Goal: Check status: Check status

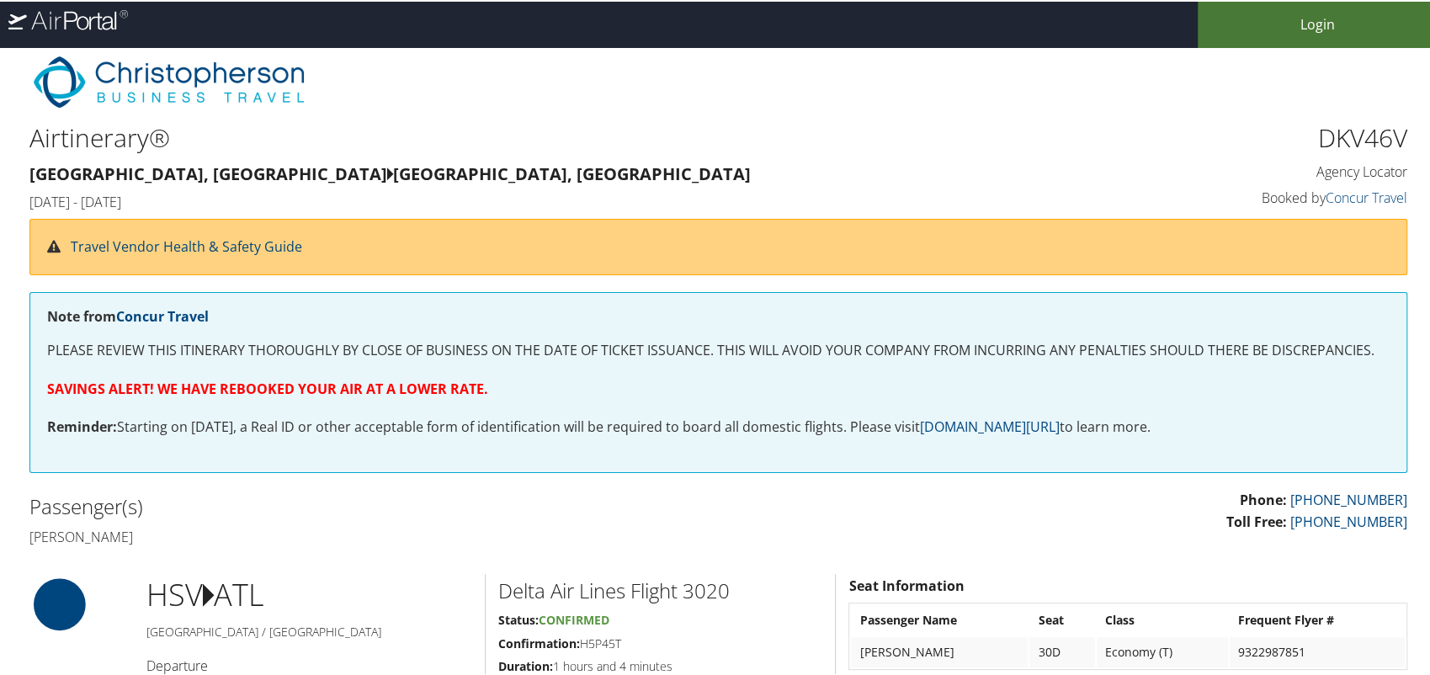
click at [1336, 16] on link "Login" at bounding box center [1317, 23] width 240 height 46
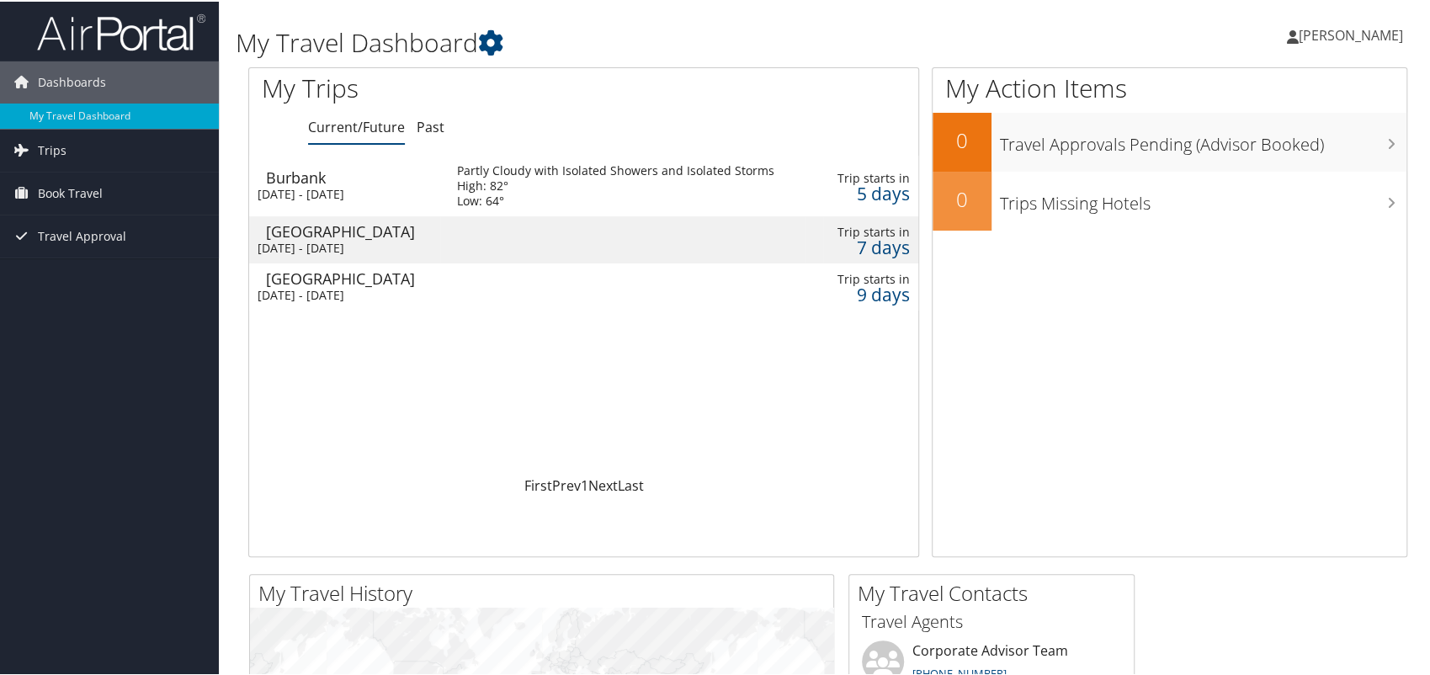
click at [377, 180] on div "Burbank" at bounding box center [353, 175] width 174 height 15
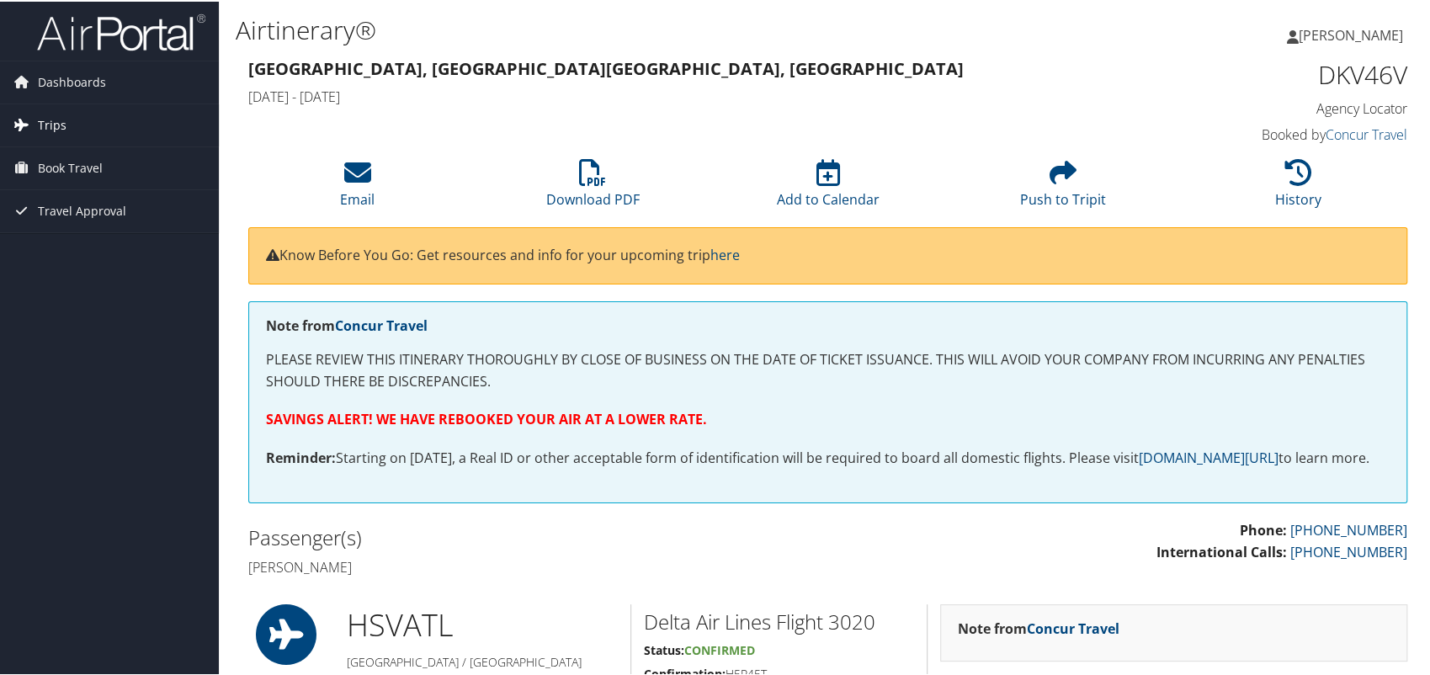
click at [68, 123] on link "Trips" at bounding box center [109, 124] width 219 height 42
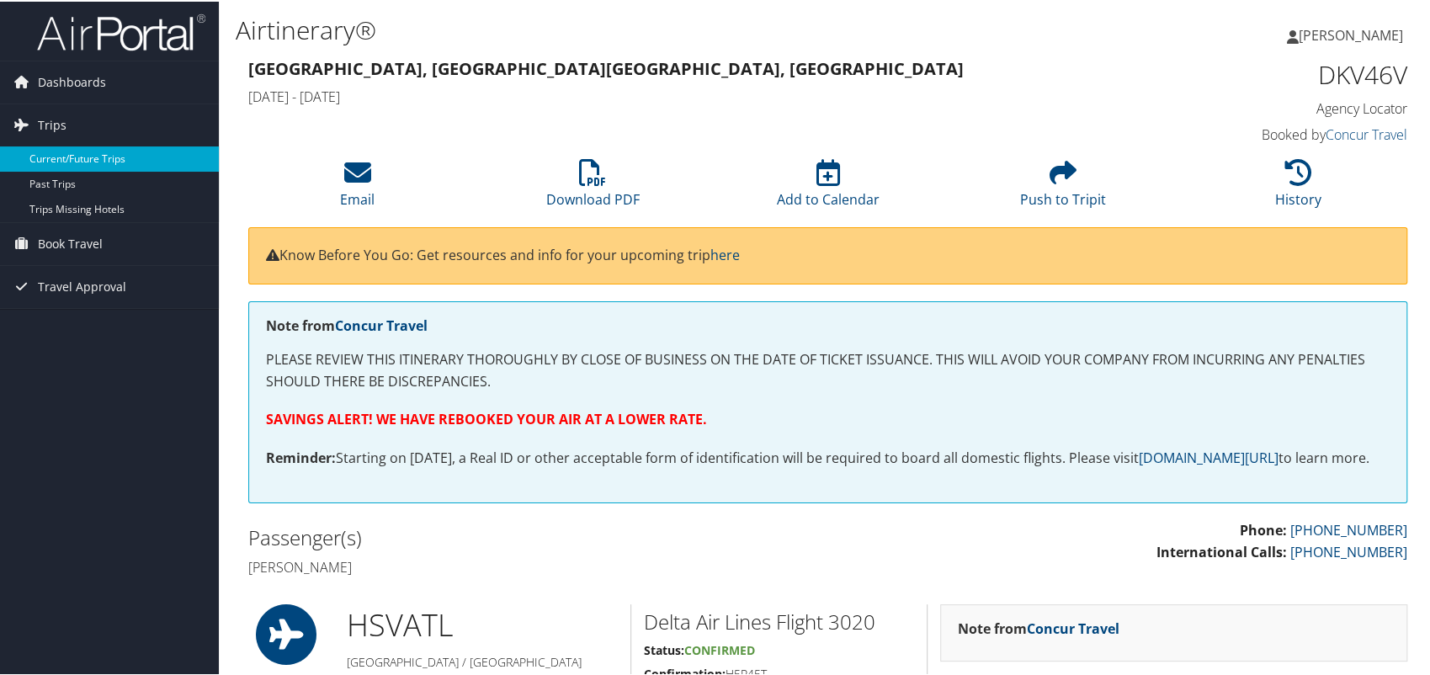
click at [57, 152] on link "Current/Future Trips" at bounding box center [109, 157] width 219 height 25
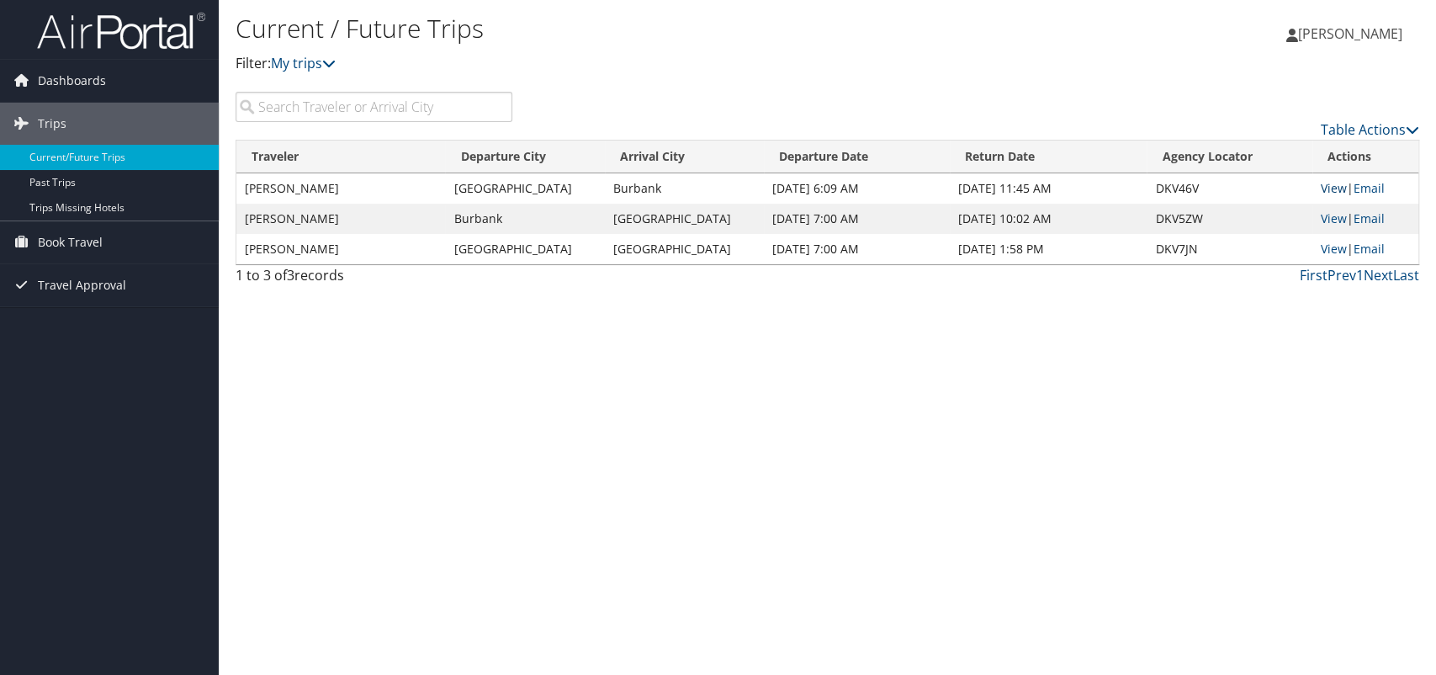
click at [1321, 185] on link "View" at bounding box center [1334, 188] width 26 height 16
click at [70, 77] on span "Dashboards" at bounding box center [72, 81] width 68 height 42
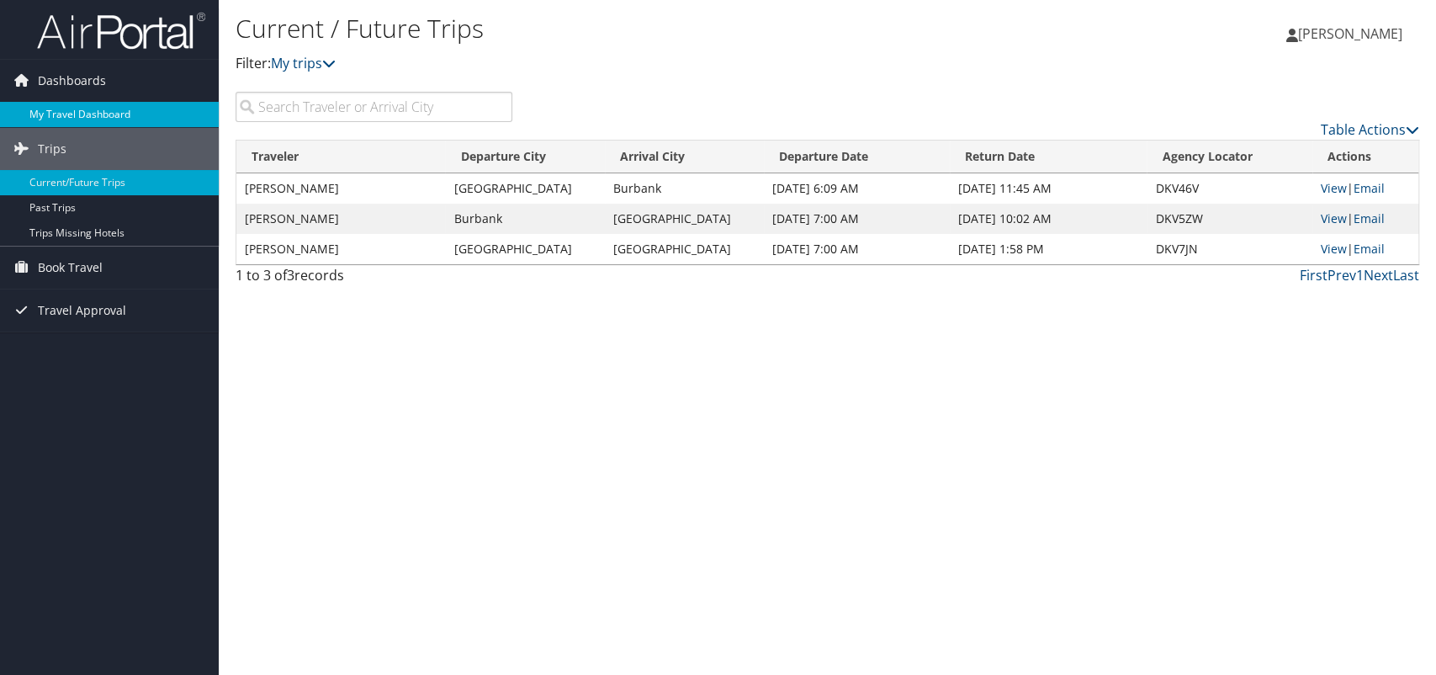
click at [70, 112] on link "My Travel Dashboard" at bounding box center [109, 114] width 219 height 25
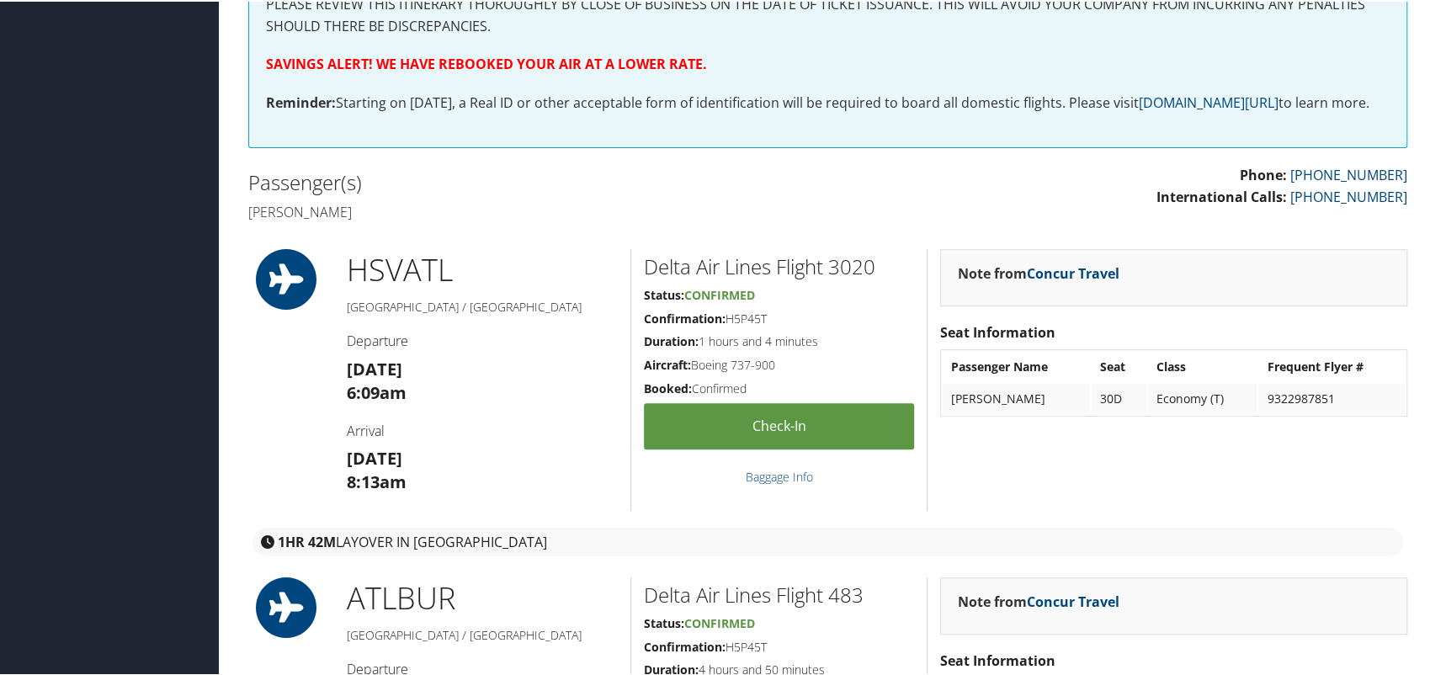
scroll to position [374, 0]
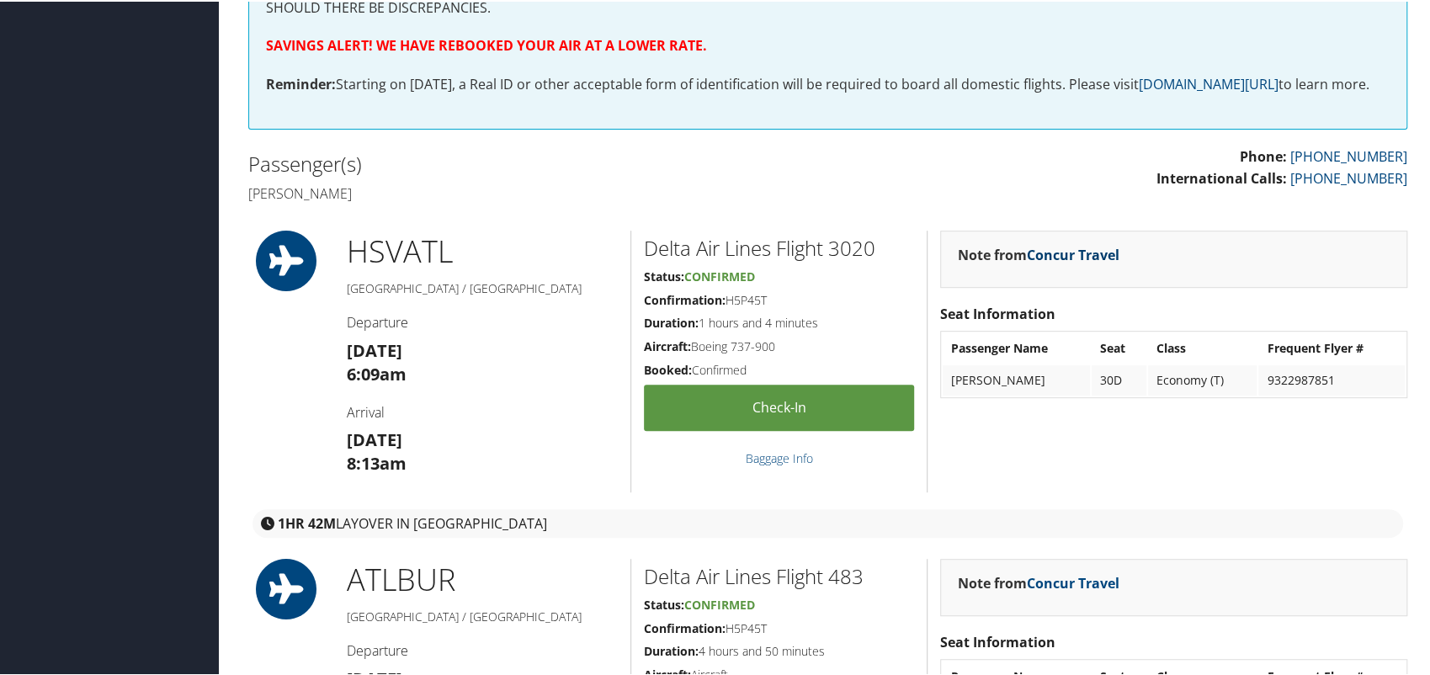
click at [1081, 263] on link "Concur Travel" at bounding box center [1073, 253] width 93 height 19
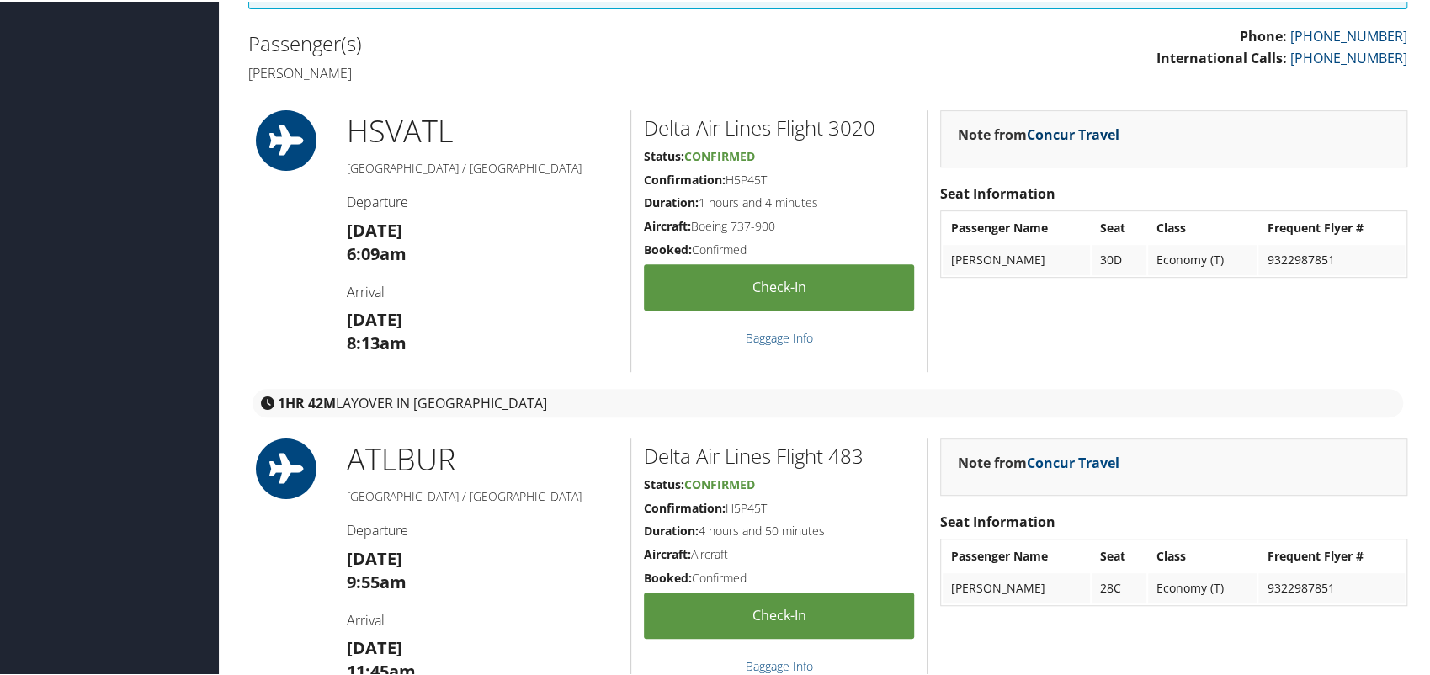
scroll to position [0, 0]
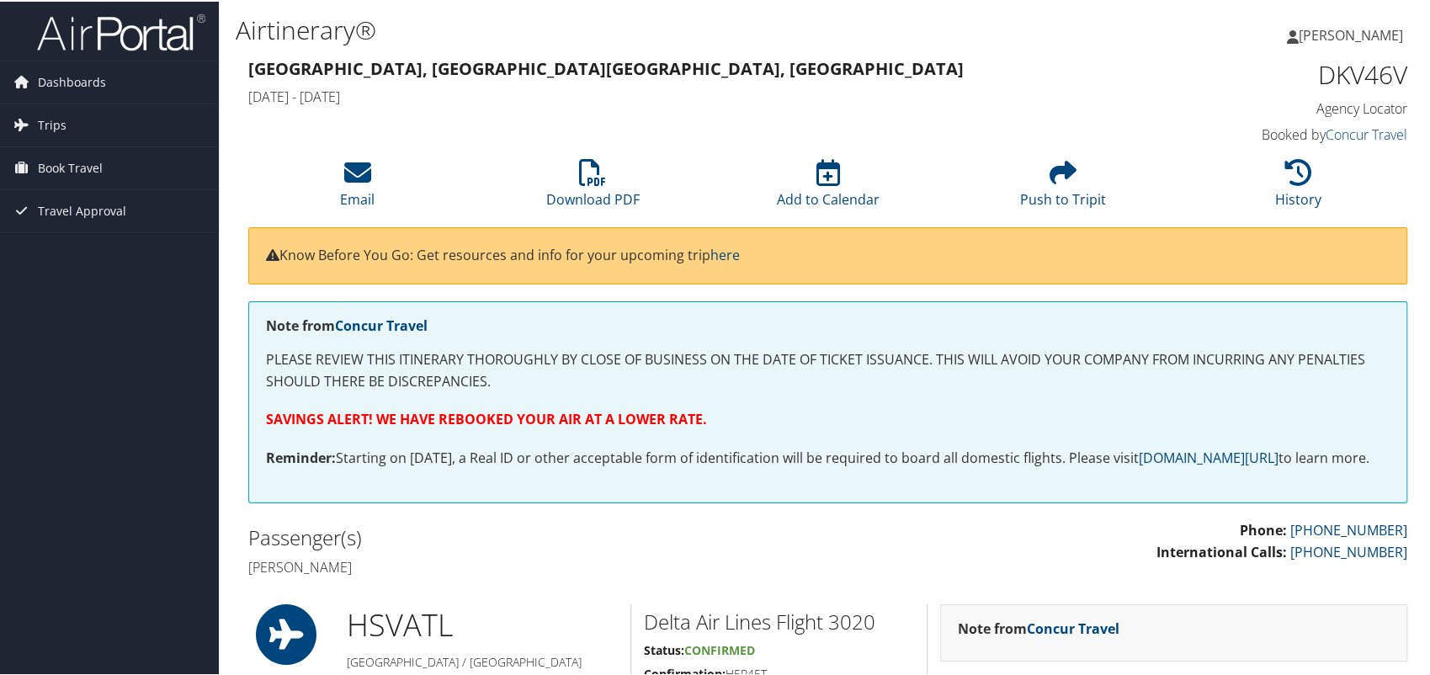
click at [776, 96] on h4 "[DATE] - [DATE]" at bounding box center [679, 95] width 863 height 19
click at [1293, 96] on div "DKV46V Agency Locator" at bounding box center [1271, 86] width 271 height 61
click at [1373, 122] on div "DKV46V Agency Locator Agency Locator DKV46V Booked by Concur Travel Booked by C…" at bounding box center [1271, 101] width 296 height 96
click at [1377, 129] on link "Concur Travel" at bounding box center [1366, 133] width 82 height 19
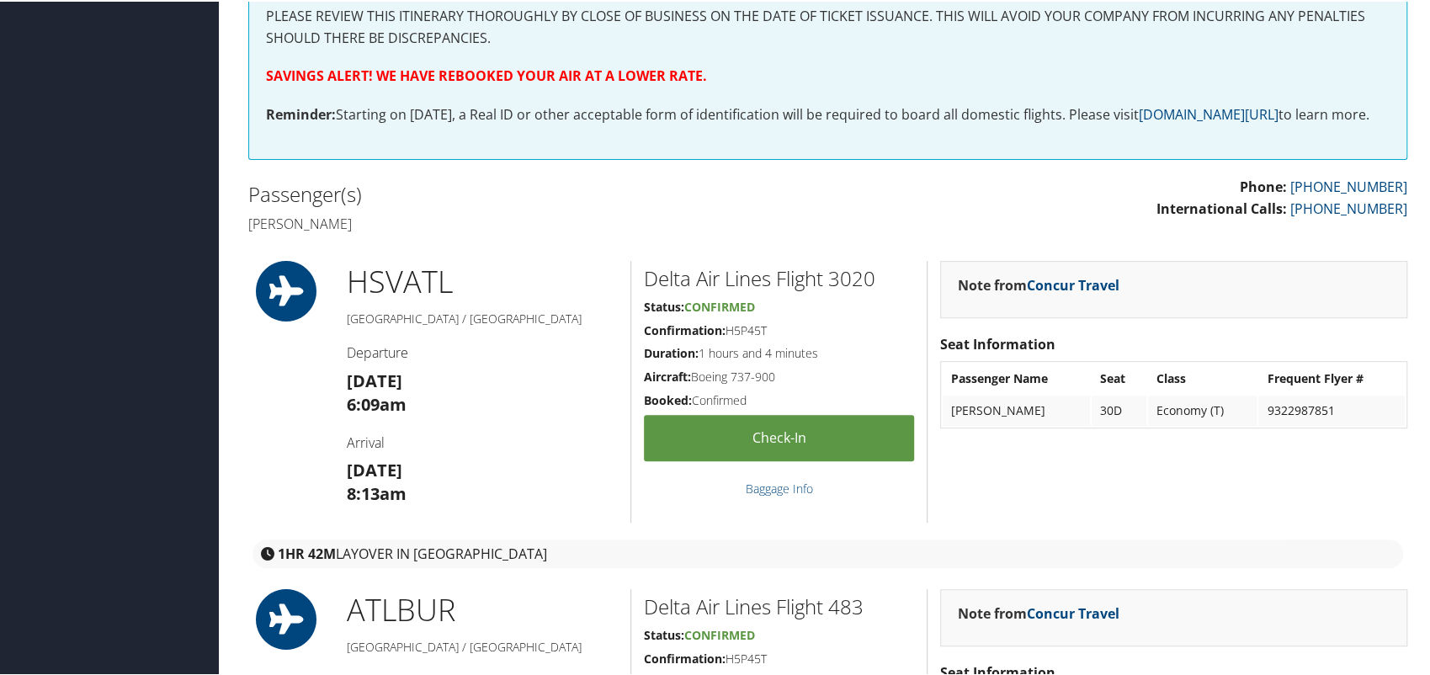
scroll to position [374, 0]
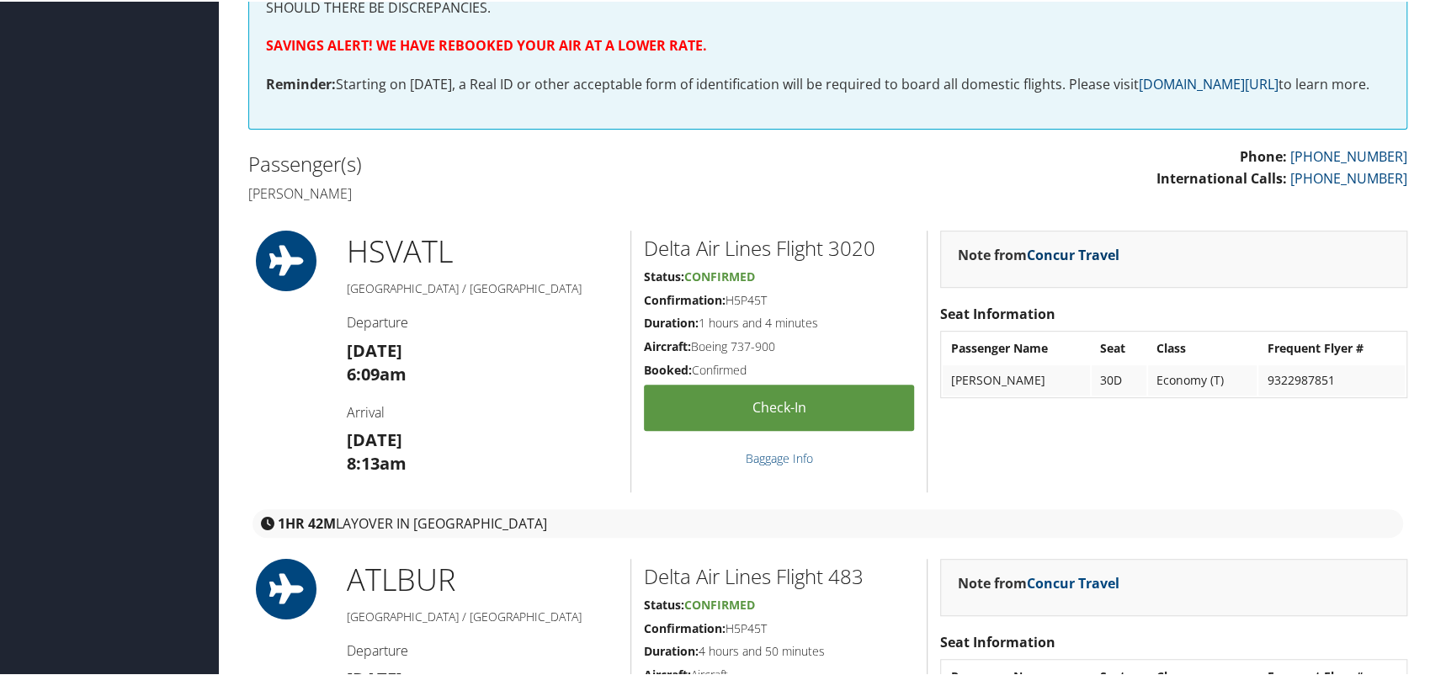
click at [1078, 263] on link "Concur Travel" at bounding box center [1073, 253] width 93 height 19
click at [564, 271] on h1 "HSV ATL" at bounding box center [482, 250] width 271 height 42
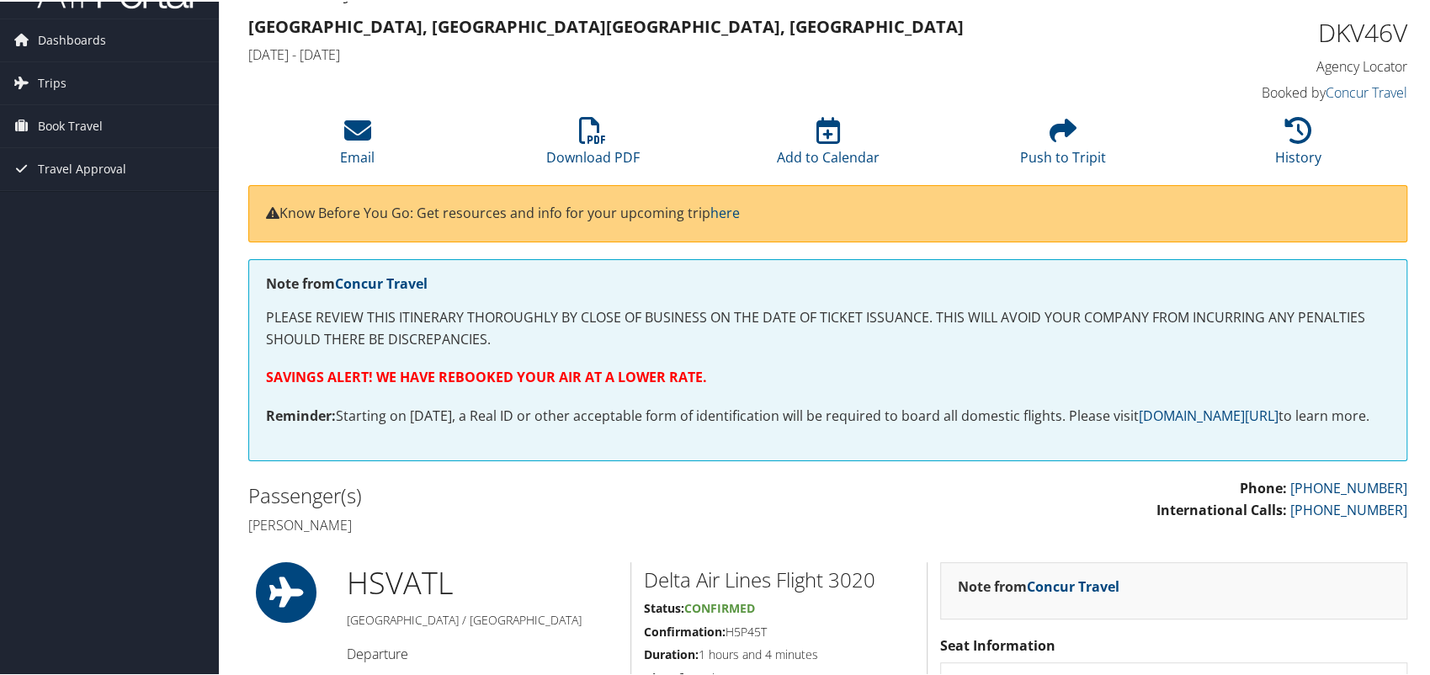
scroll to position [0, 0]
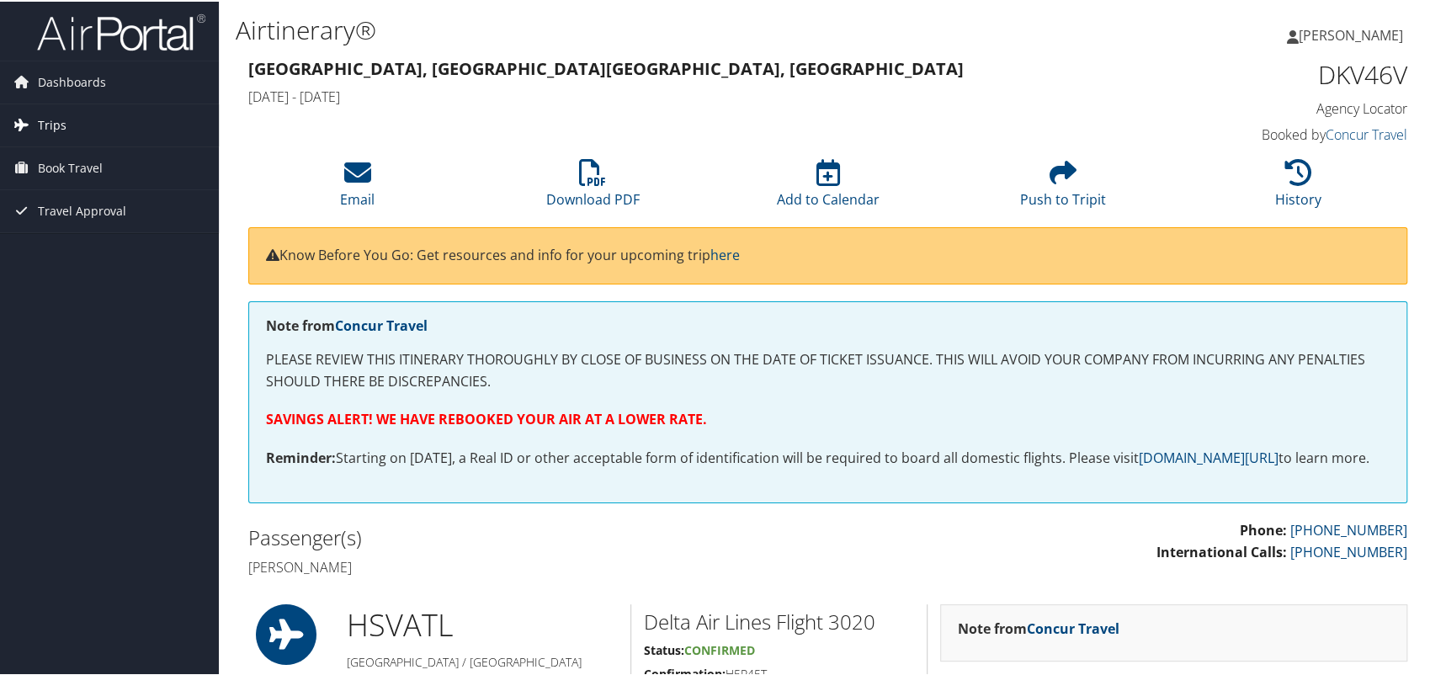
click at [80, 129] on link "Trips" at bounding box center [109, 124] width 219 height 42
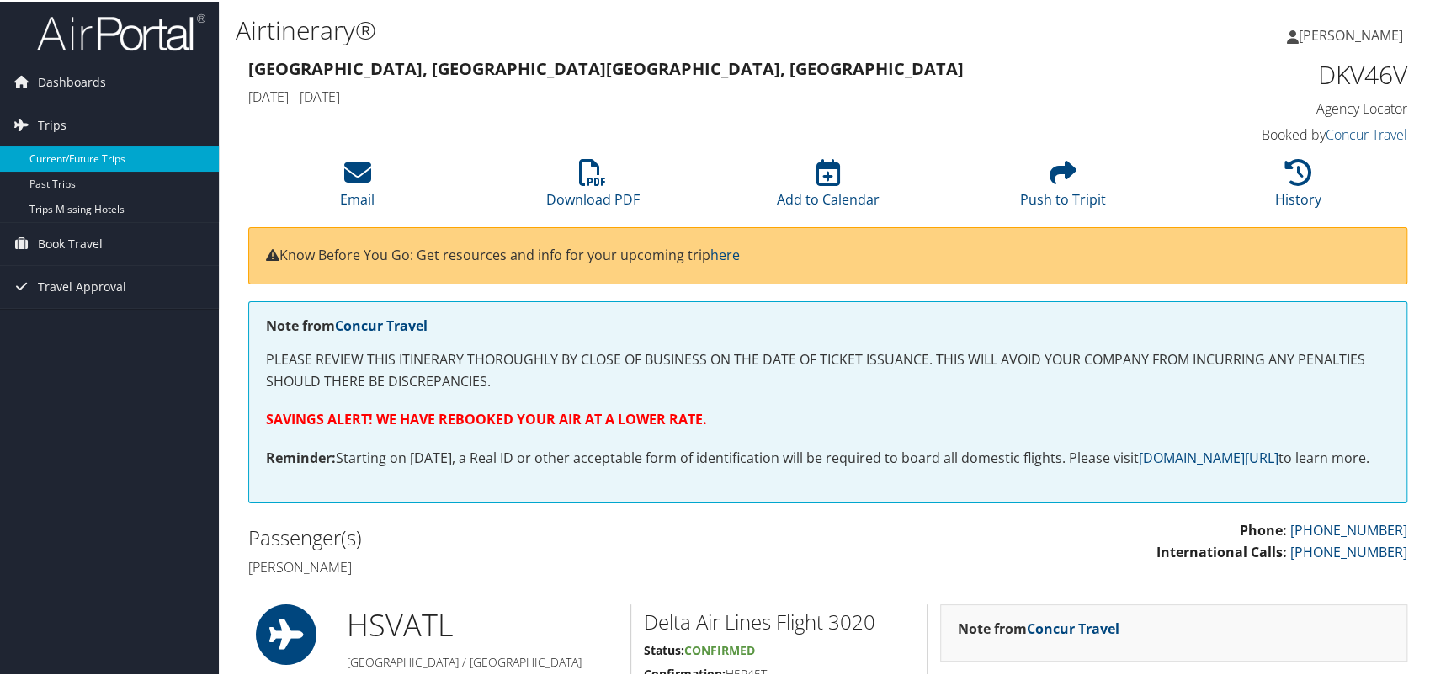
click at [58, 163] on link "Current/Future Trips" at bounding box center [109, 157] width 219 height 25
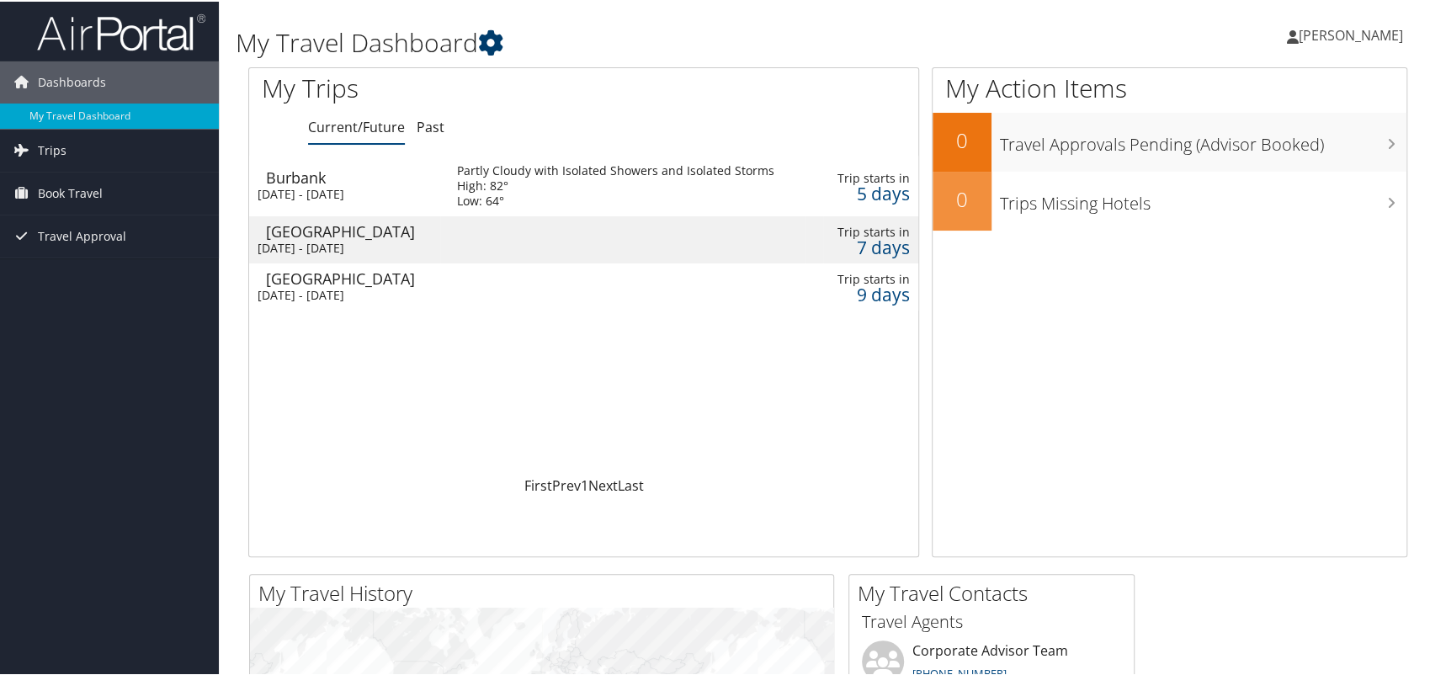
click at [503, 40] on icon at bounding box center [490, 41] width 25 height 25
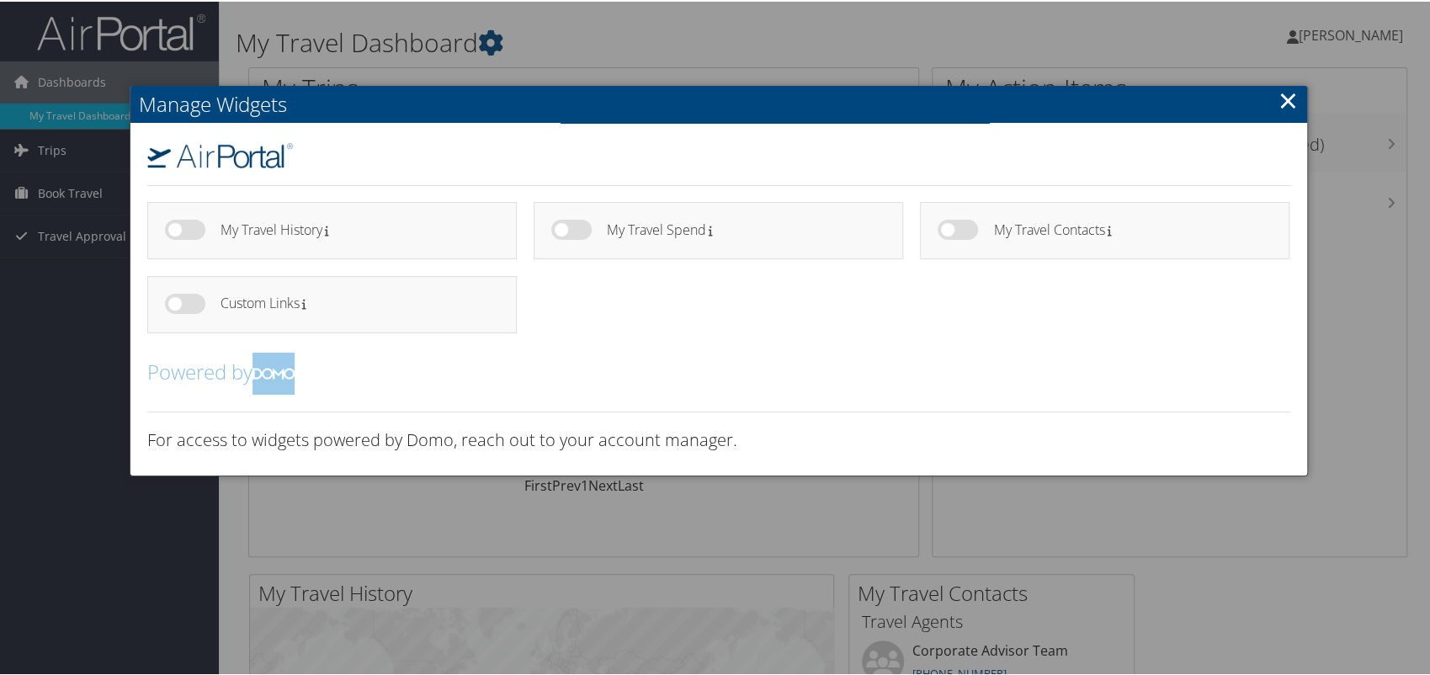
click at [1280, 101] on link "×" at bounding box center [1287, 99] width 19 height 34
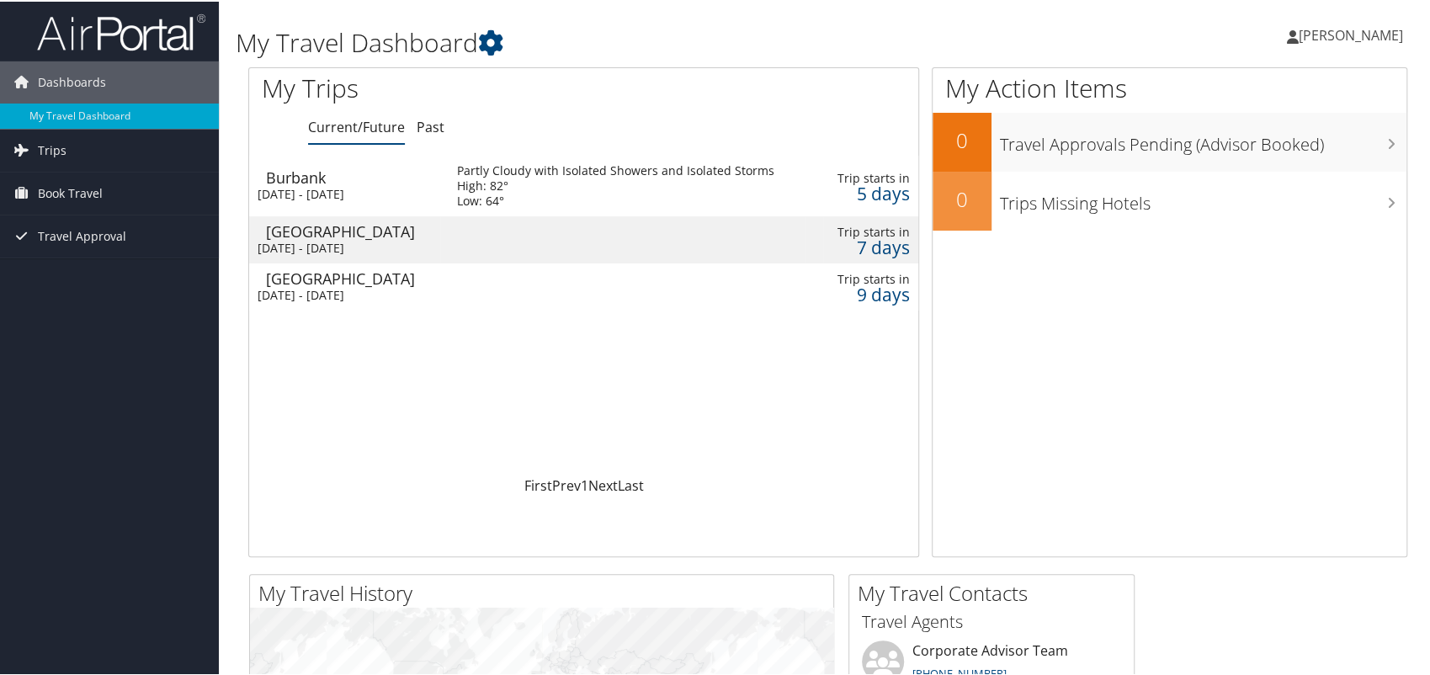
click at [1017, 16] on div "[PERSON_NAME] [PERSON_NAME] My Settings Travel Agency Contacts View Travel Prof…" at bounding box center [1197, 40] width 479 height 65
click at [1319, 32] on span "[PERSON_NAME]" at bounding box center [1350, 33] width 104 height 19
click at [1181, 39] on div "Matthew Strawn Matthew Strawn My Settings Travel Agency Contacts View Travel Pr…" at bounding box center [1197, 40] width 479 height 65
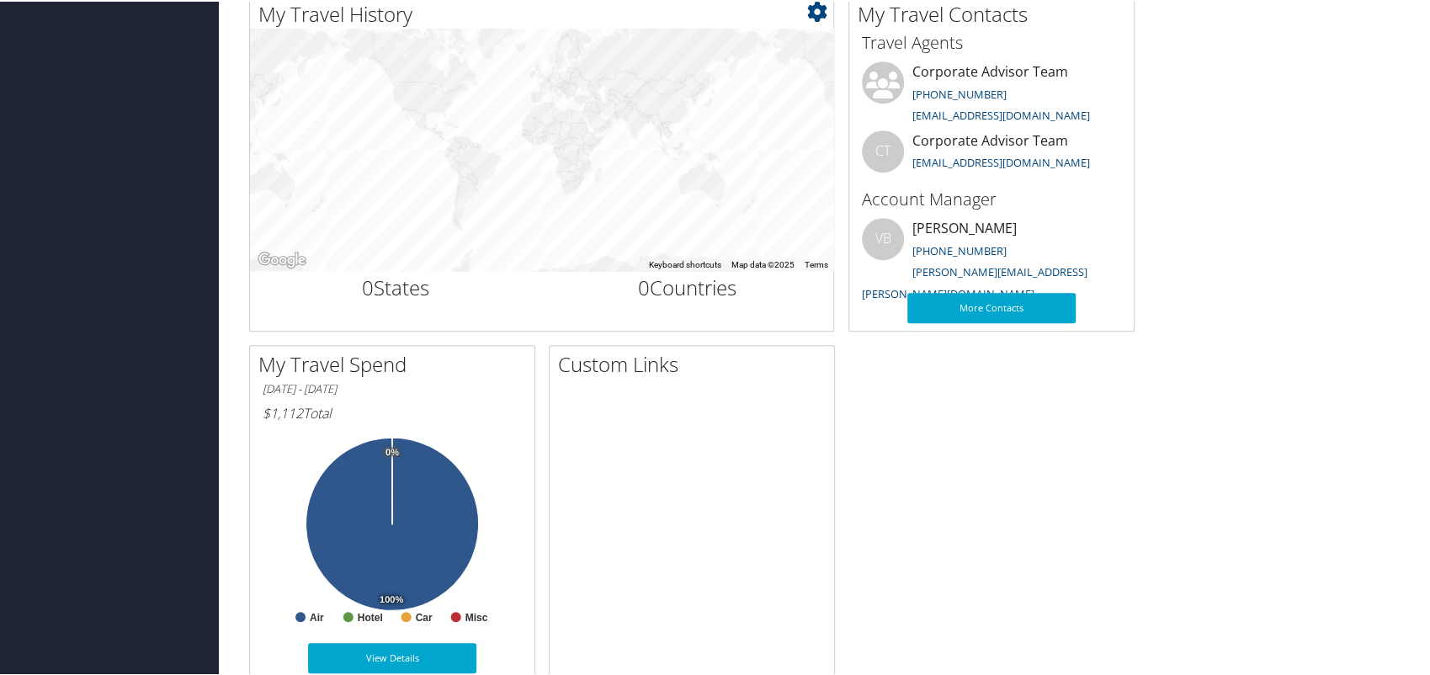
scroll to position [613, 0]
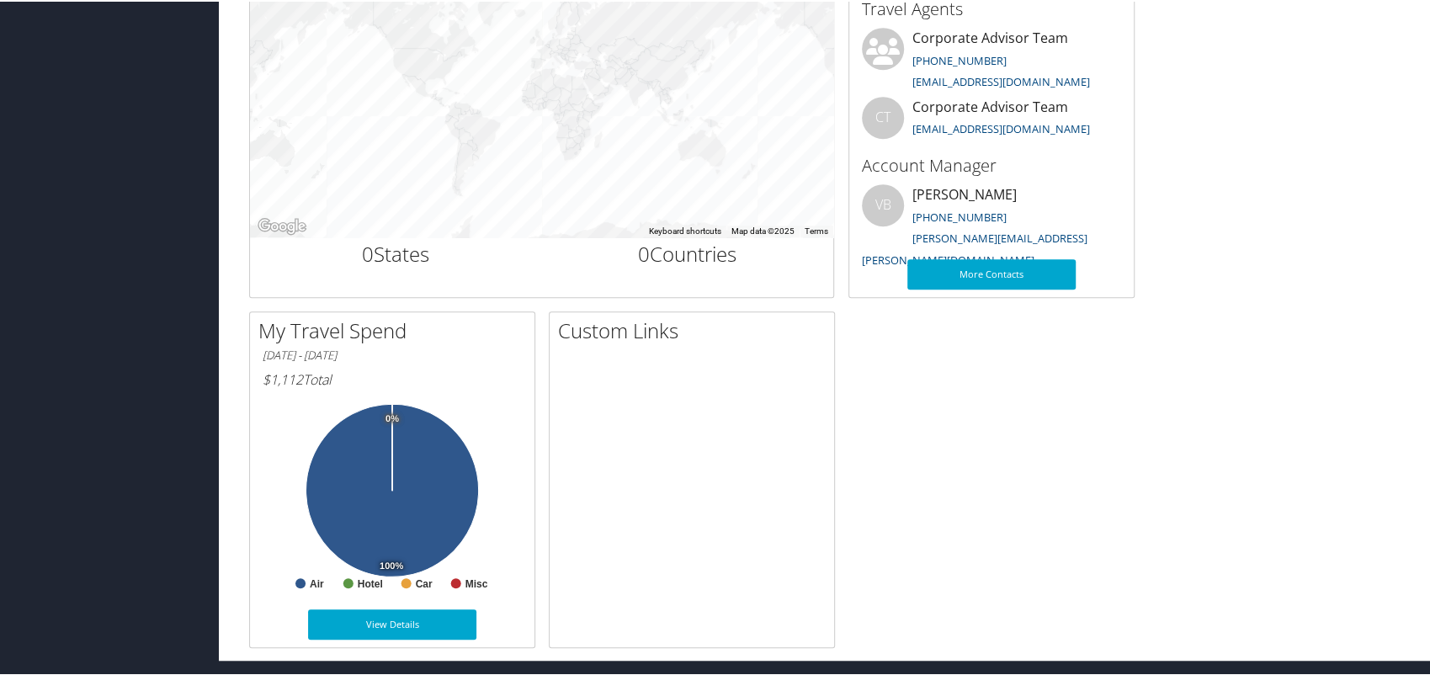
click at [1207, 337] on div "My Travel History Small Medium Large ← Move left → Move right ↑ Move up ↓ Move …" at bounding box center [828, 303] width 1184 height 687
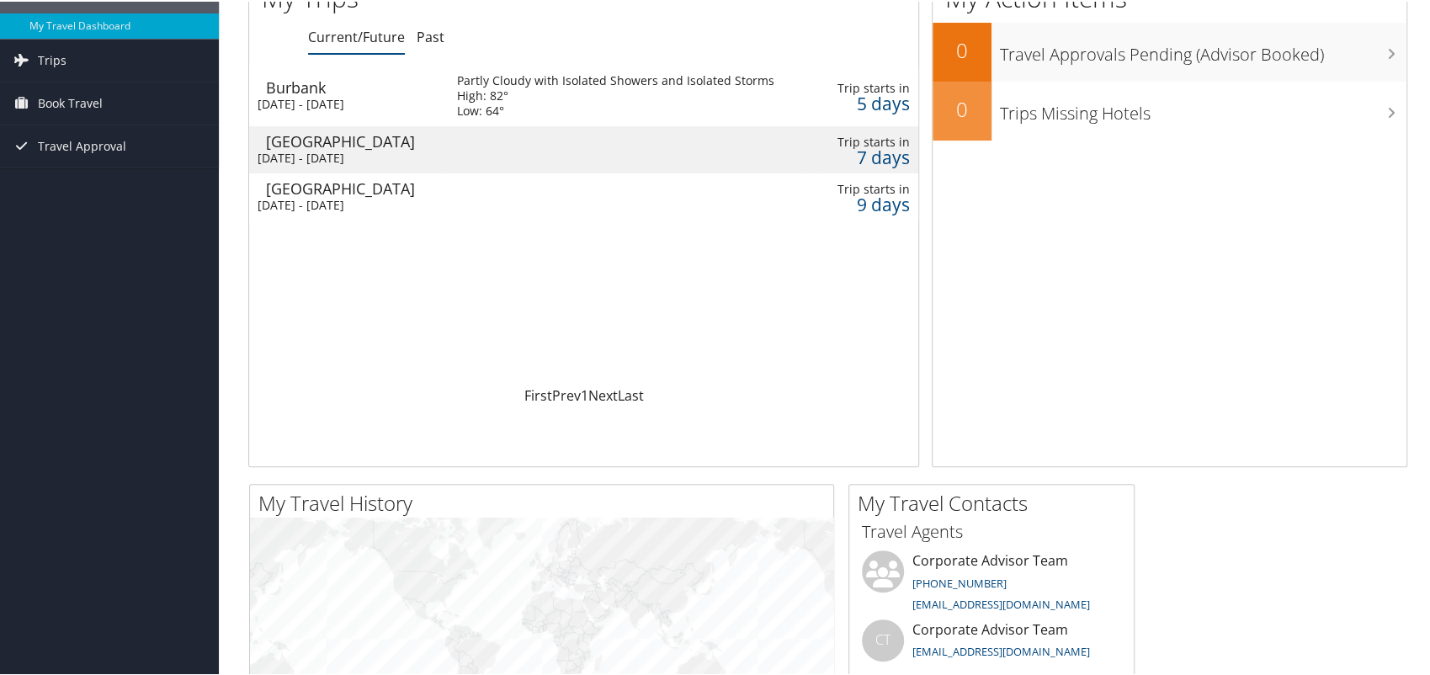
scroll to position [0, 0]
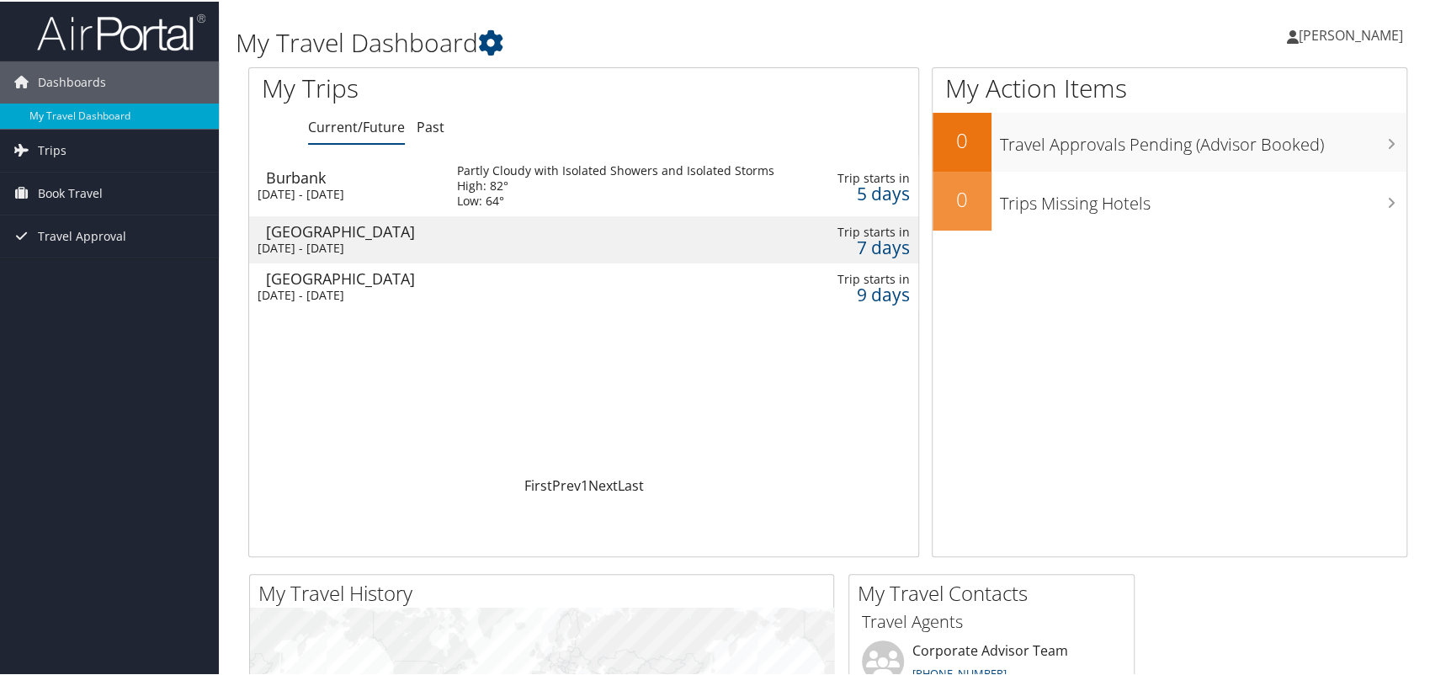
click at [406, 186] on div "[DATE] - [DATE]" at bounding box center [345, 192] width 174 height 15
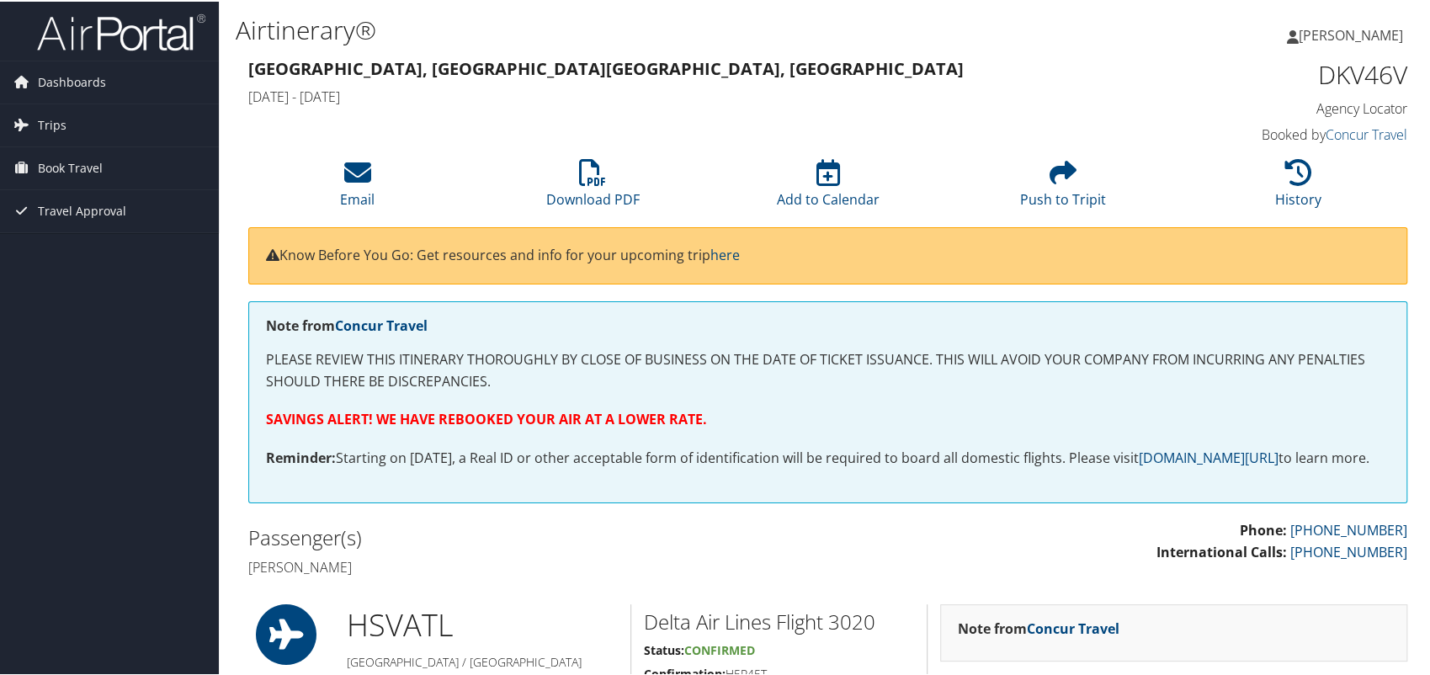
drag, startPoint x: 687, startPoint y: 90, endPoint x: 704, endPoint y: 85, distance: 17.6
click at [688, 90] on h4 "[DATE] - [DATE]" at bounding box center [679, 95] width 863 height 19
click at [1347, 125] on link "Concur Travel" at bounding box center [1366, 133] width 82 height 19
click at [914, 60] on h3 "Huntsville, AL Burbank, CA" at bounding box center [679, 68] width 863 height 24
click at [358, 191] on link "Email" at bounding box center [357, 187] width 35 height 40
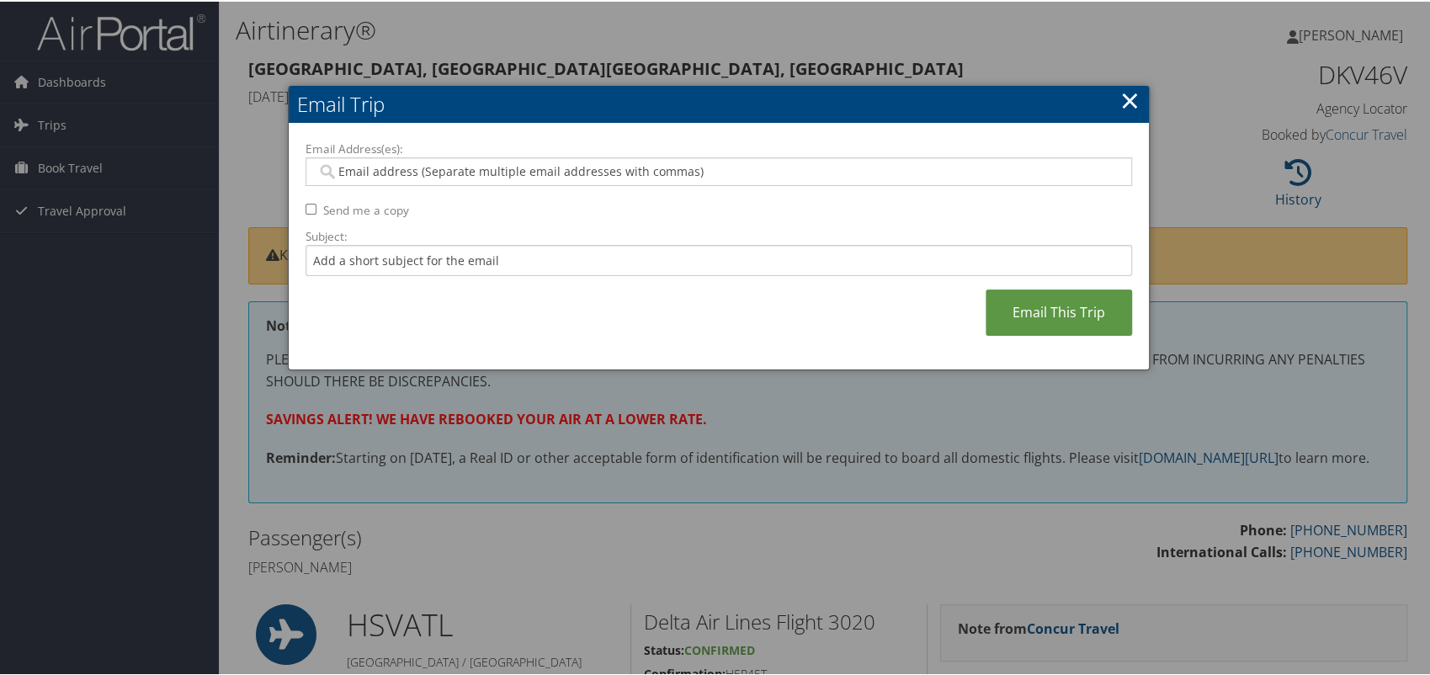
click at [715, 157] on div at bounding box center [718, 170] width 826 height 29
click at [1124, 100] on link "×" at bounding box center [1129, 99] width 19 height 34
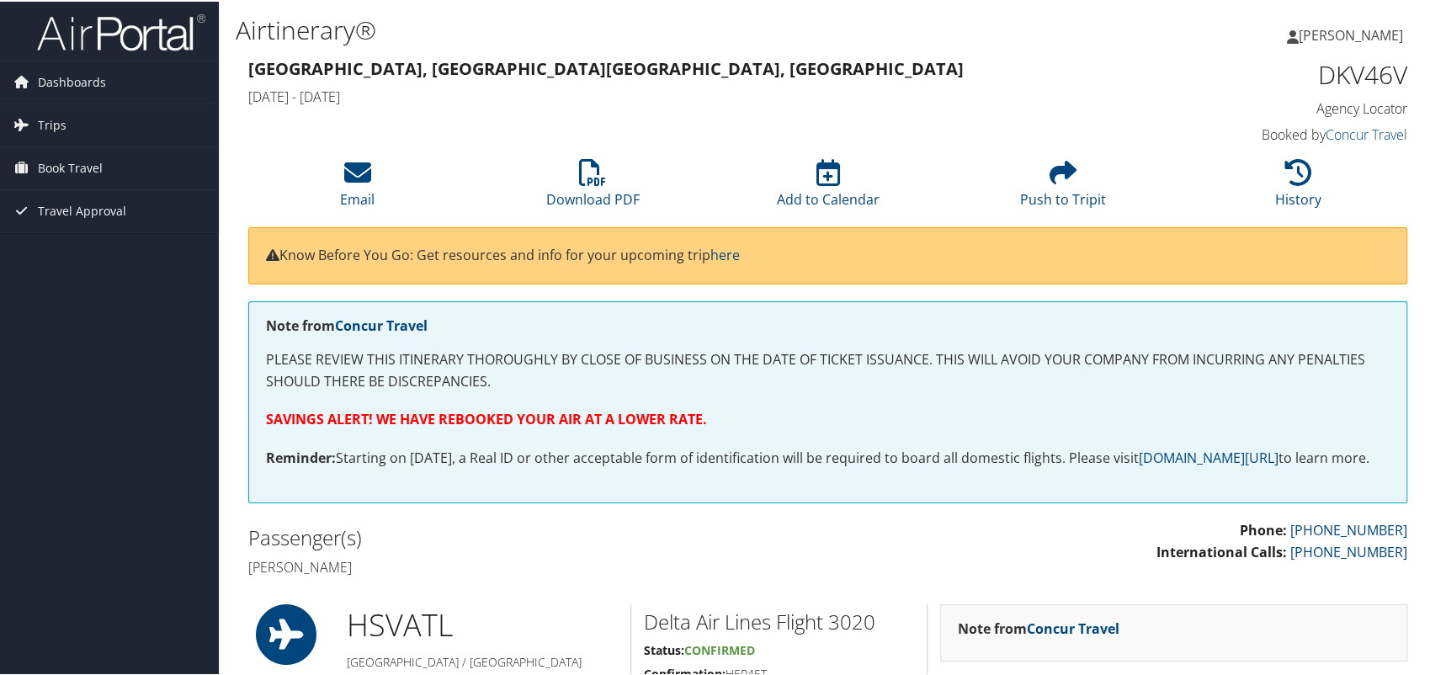
click at [1144, 65] on h1 "DKV46V" at bounding box center [1271, 73] width 271 height 35
click at [794, 66] on h3 "Huntsville, AL Burbank, CA" at bounding box center [679, 68] width 863 height 24
click at [105, 114] on link "Trips" at bounding box center [109, 124] width 219 height 42
click at [1334, 35] on span "[PERSON_NAME]" at bounding box center [1350, 33] width 104 height 19
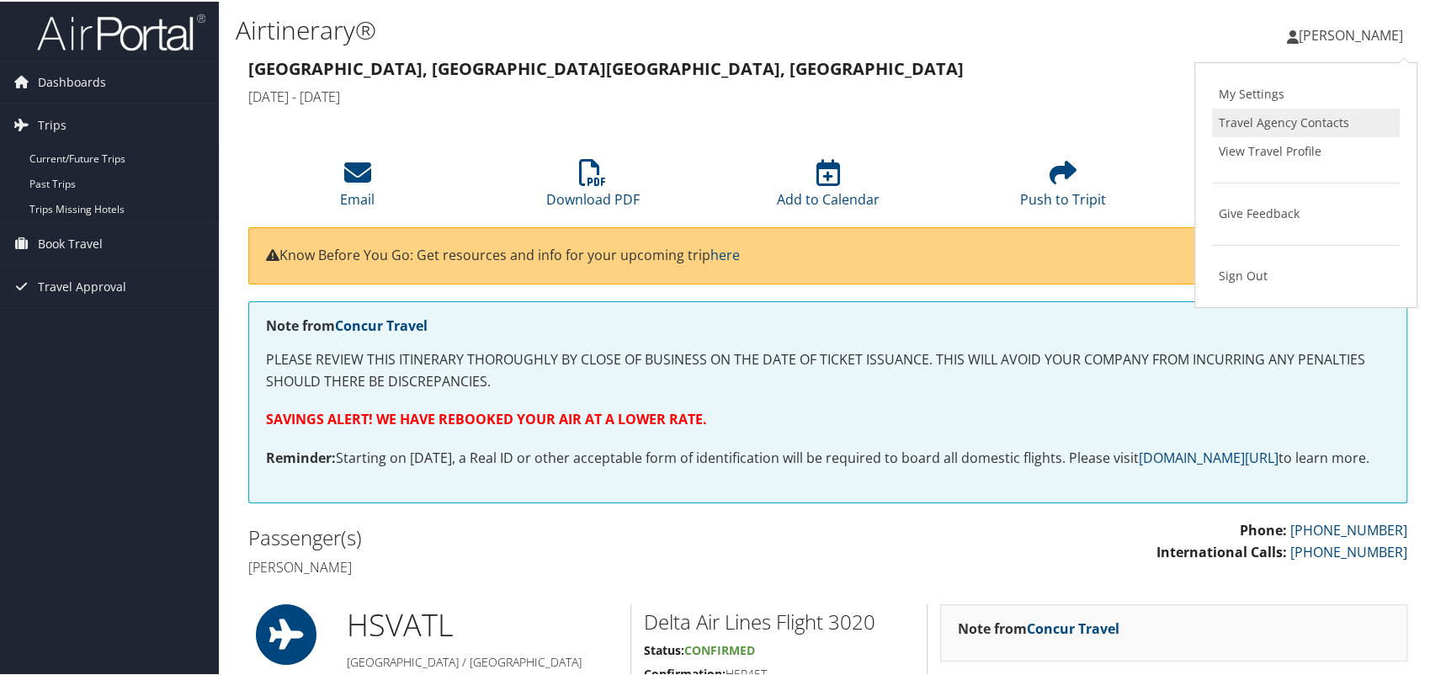
click at [1253, 123] on link "Travel Agency Contacts" at bounding box center [1306, 121] width 188 height 29
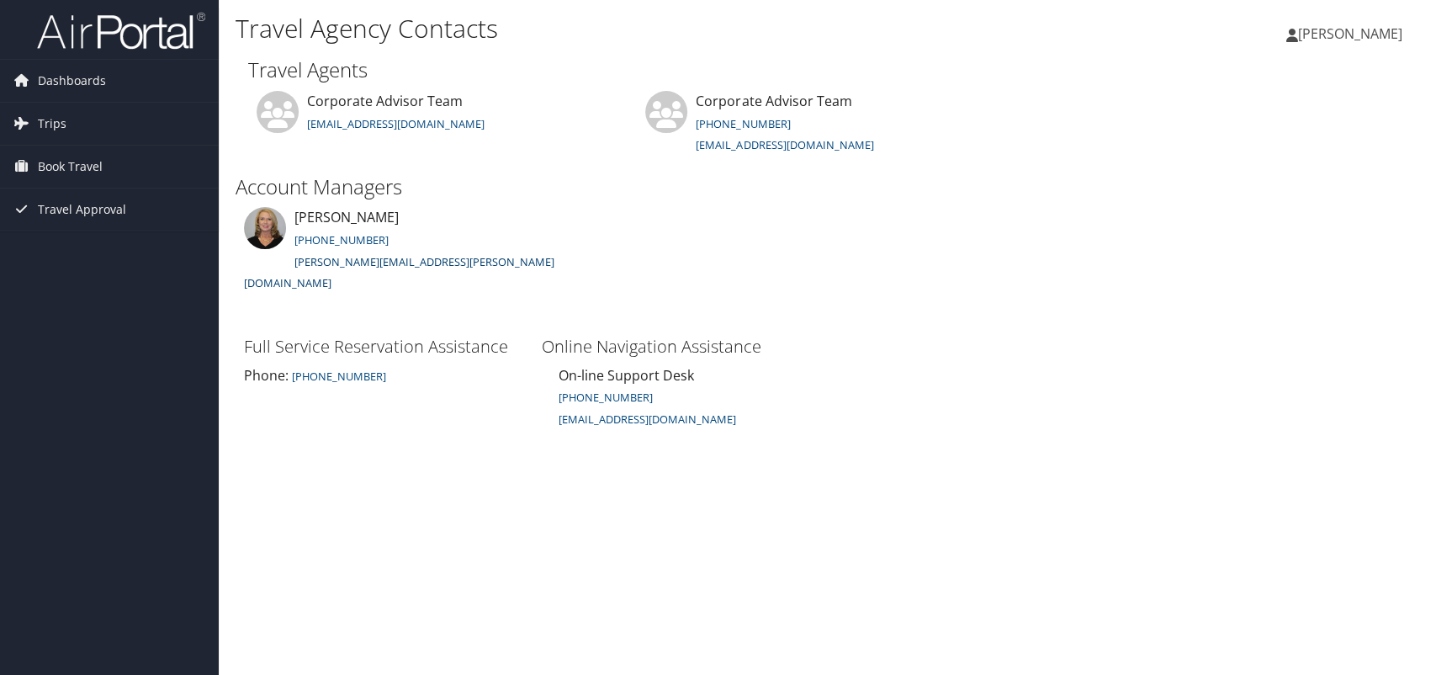
click at [350, 263] on link "[PERSON_NAME][EMAIL_ADDRESS][PERSON_NAME][DOMAIN_NAME]" at bounding box center [399, 272] width 311 height 37
click at [55, 127] on span "Trips" at bounding box center [52, 124] width 29 height 42
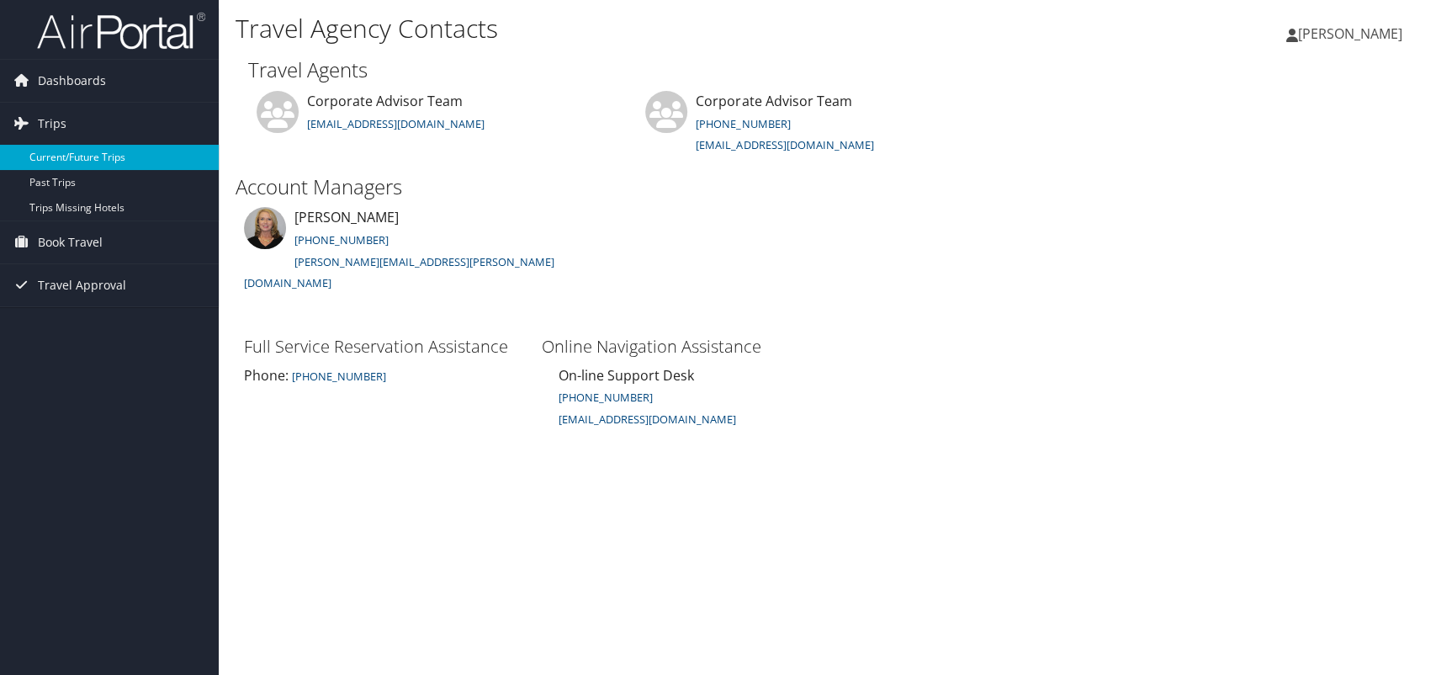
click at [75, 157] on link "Current/Future Trips" at bounding box center [109, 157] width 219 height 25
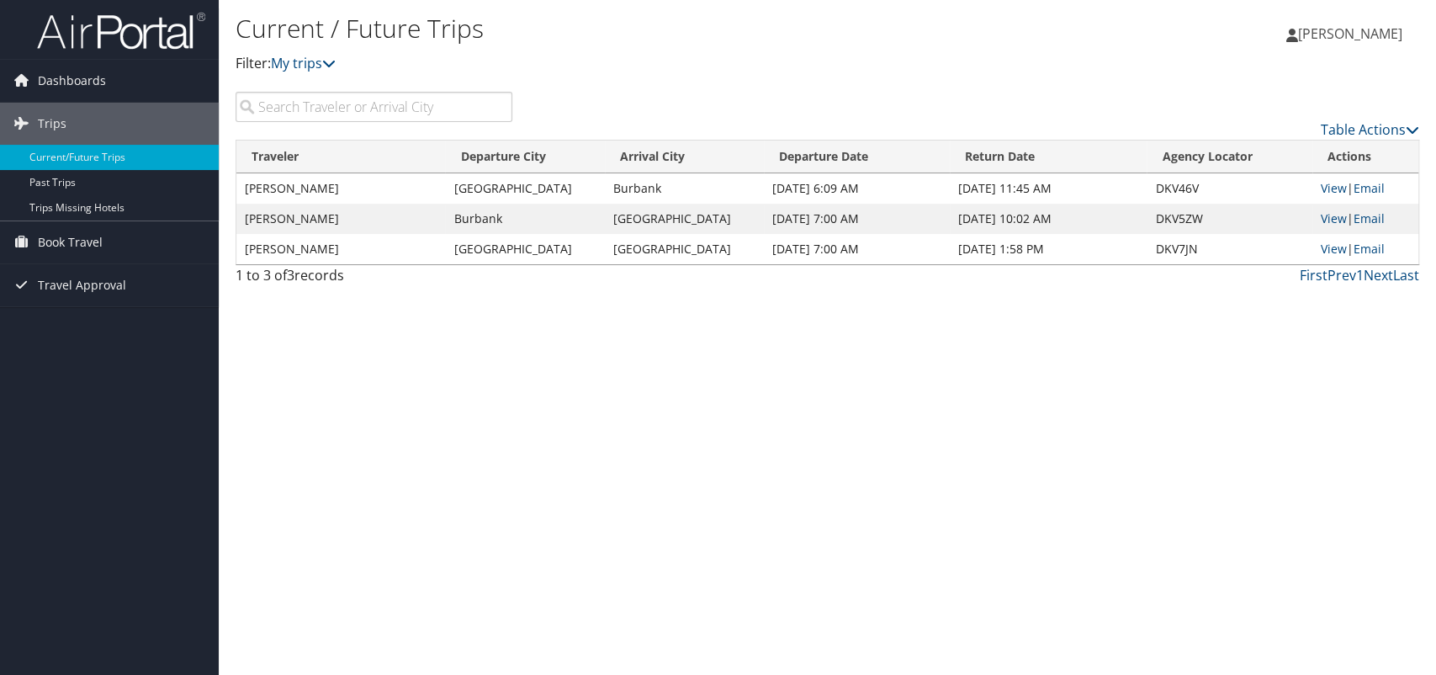
click at [900, 62] on p "Filter: My trips" at bounding box center [630, 64] width 789 height 22
click at [81, 284] on span "Travel Approval" at bounding box center [82, 285] width 88 height 42
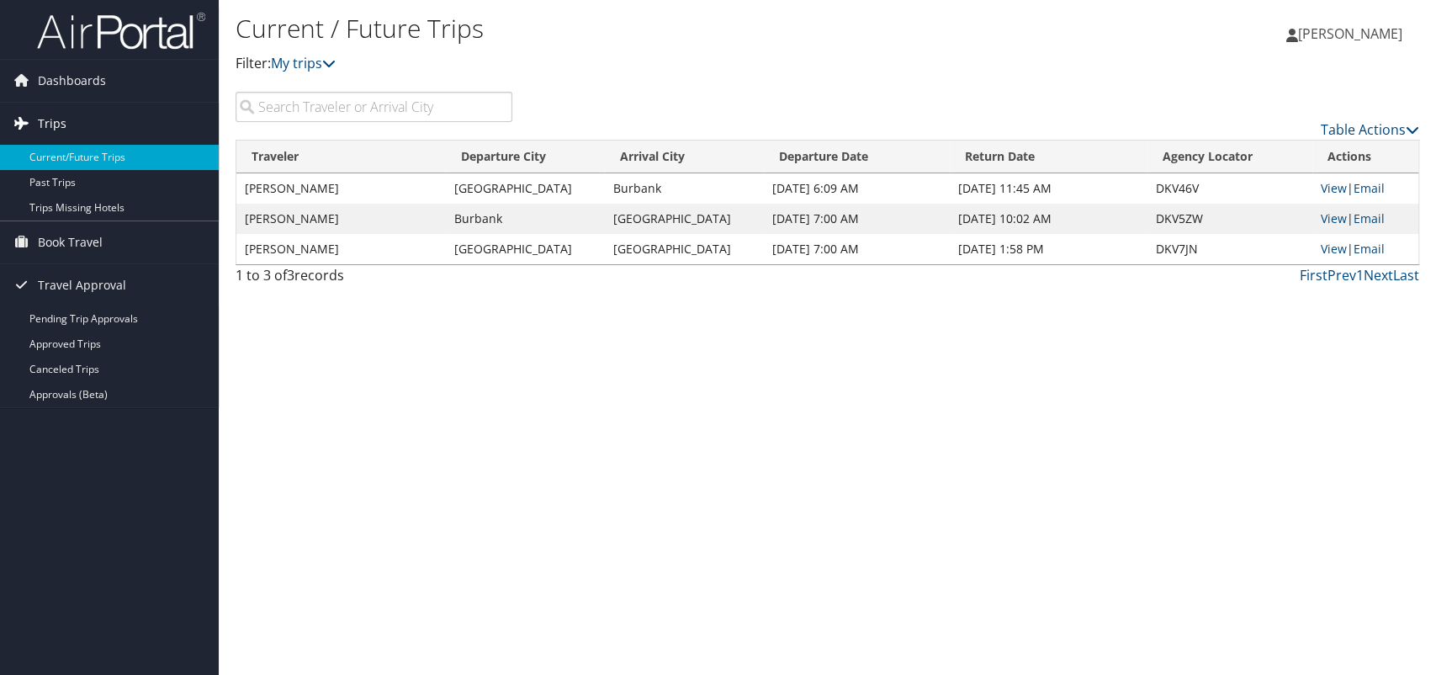
click at [44, 119] on span "Trips" at bounding box center [52, 124] width 29 height 42
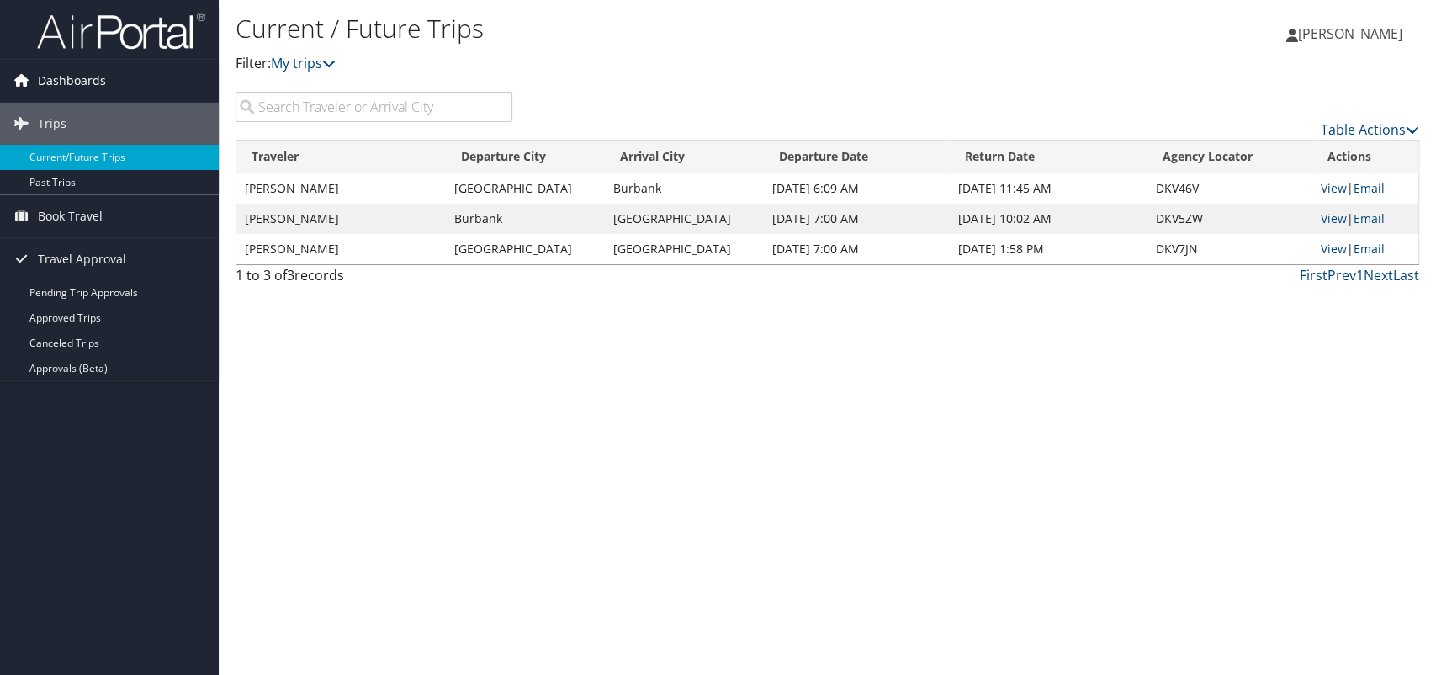
click at [77, 76] on span "Dashboards" at bounding box center [72, 81] width 68 height 42
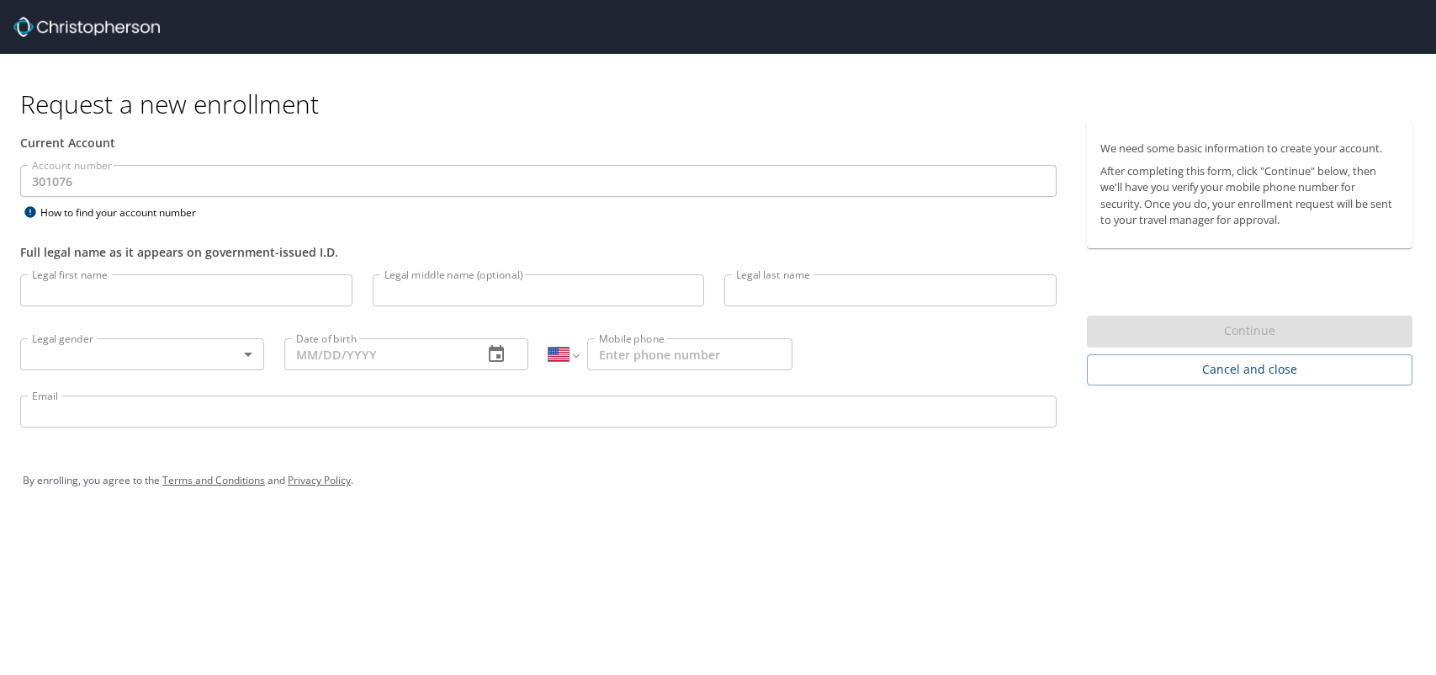
select select "US"
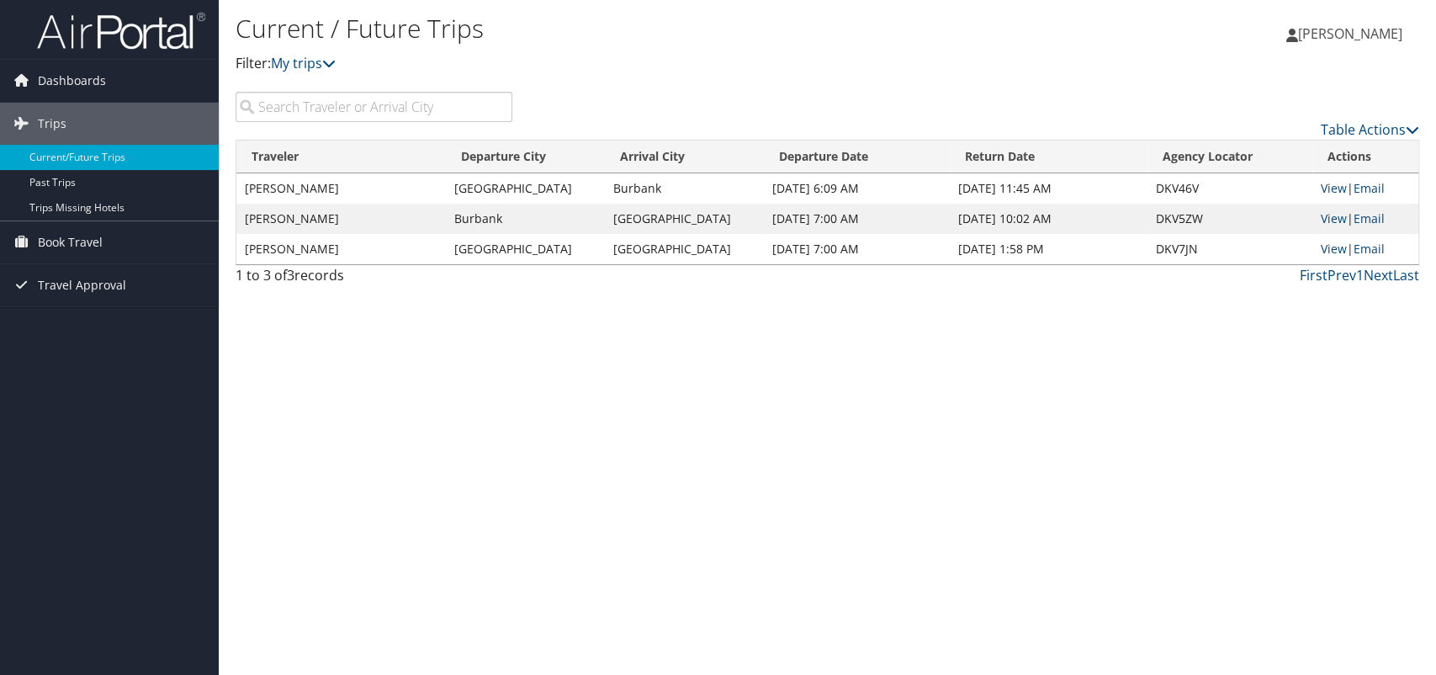
click at [316, 183] on td "[PERSON_NAME]" at bounding box center [340, 188] width 209 height 30
click at [1339, 188] on link "View" at bounding box center [1334, 188] width 26 height 16
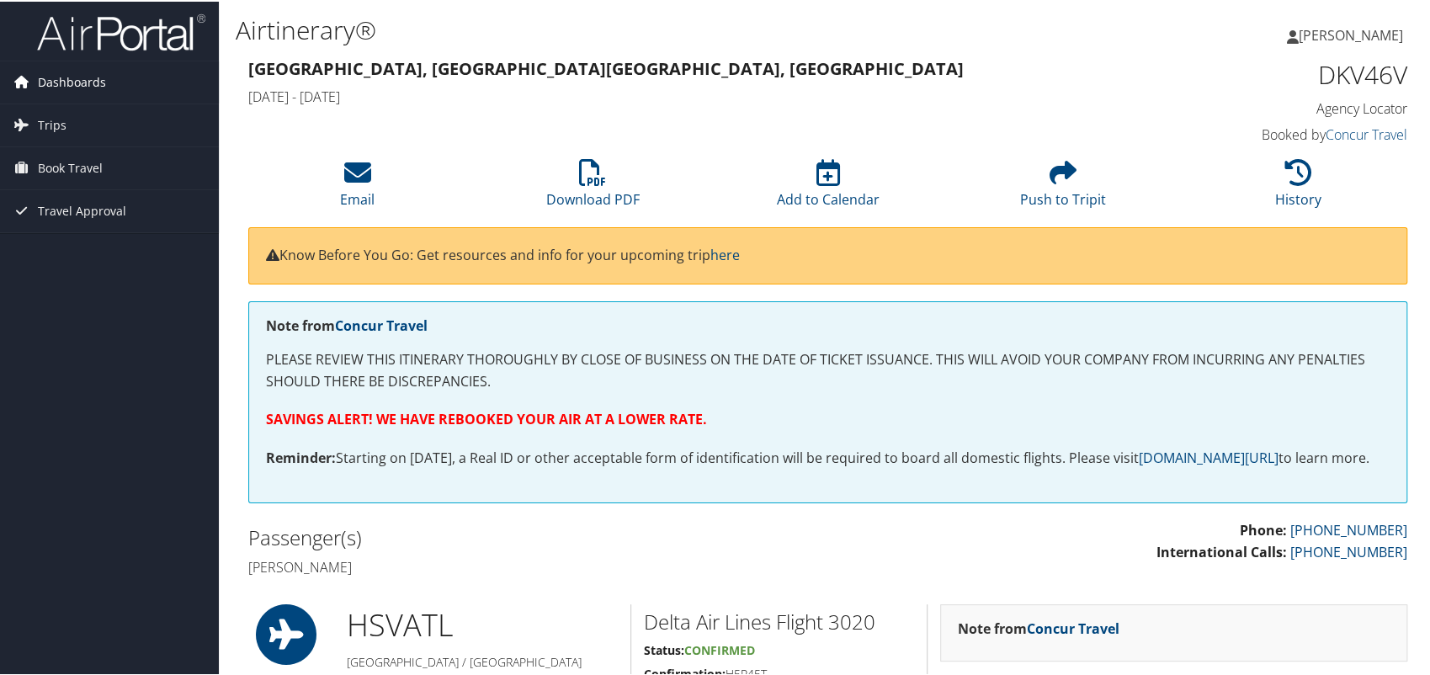
click at [56, 79] on span "Dashboards" at bounding box center [72, 81] width 68 height 42
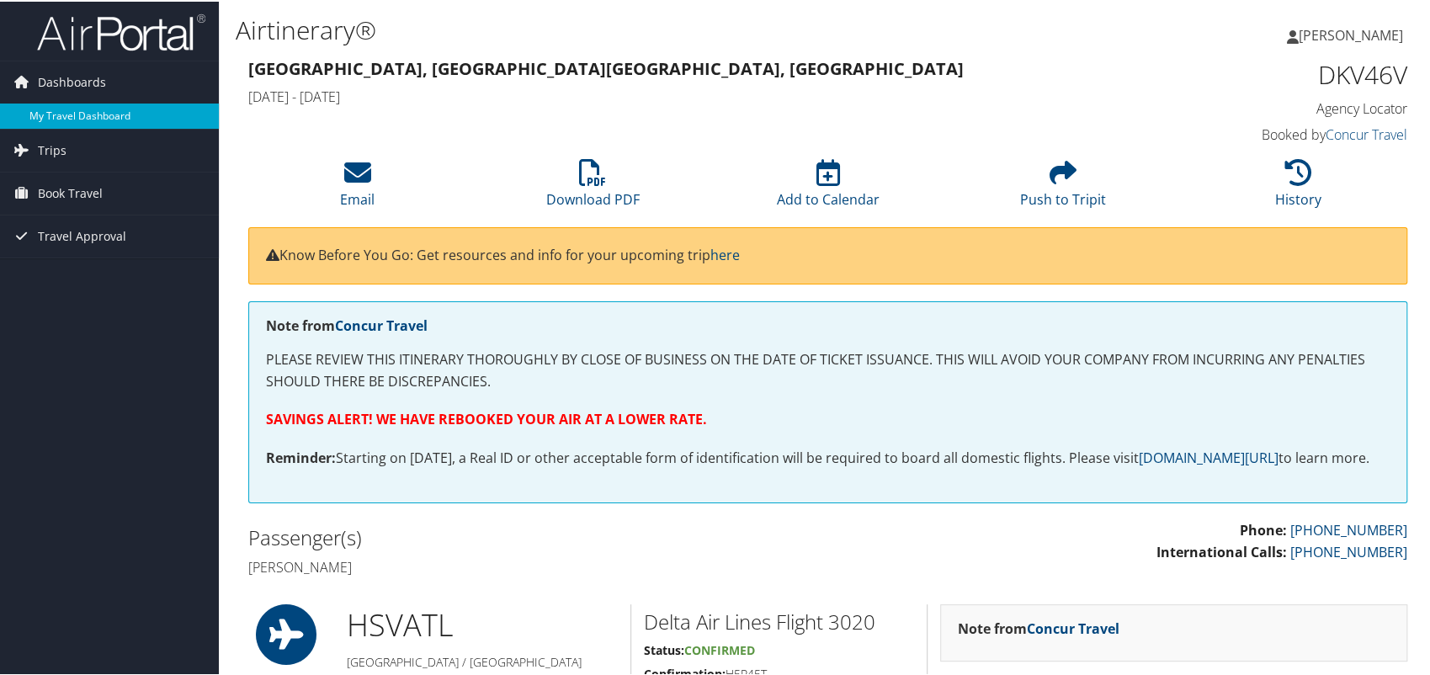
click at [58, 108] on link "My Travel Dashboard" at bounding box center [109, 114] width 219 height 25
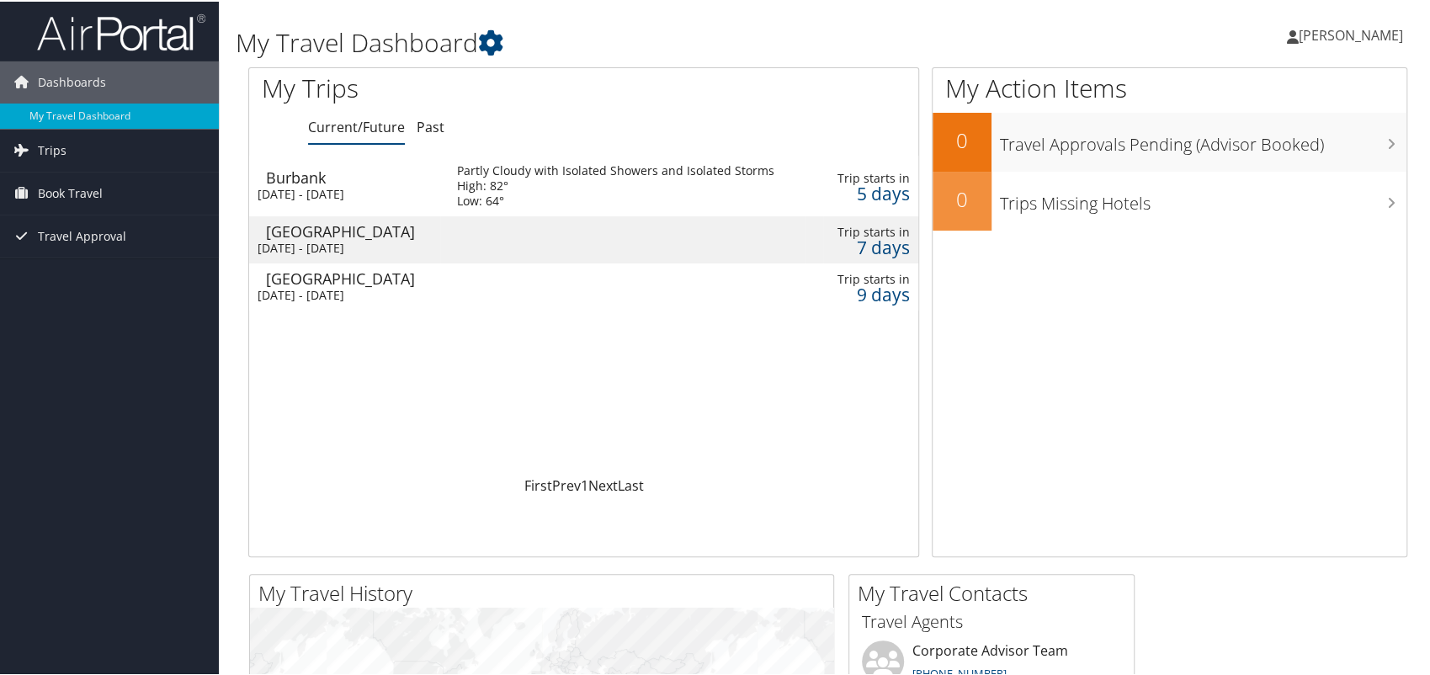
click at [601, 190] on div "High: 82°" at bounding box center [615, 184] width 317 height 15
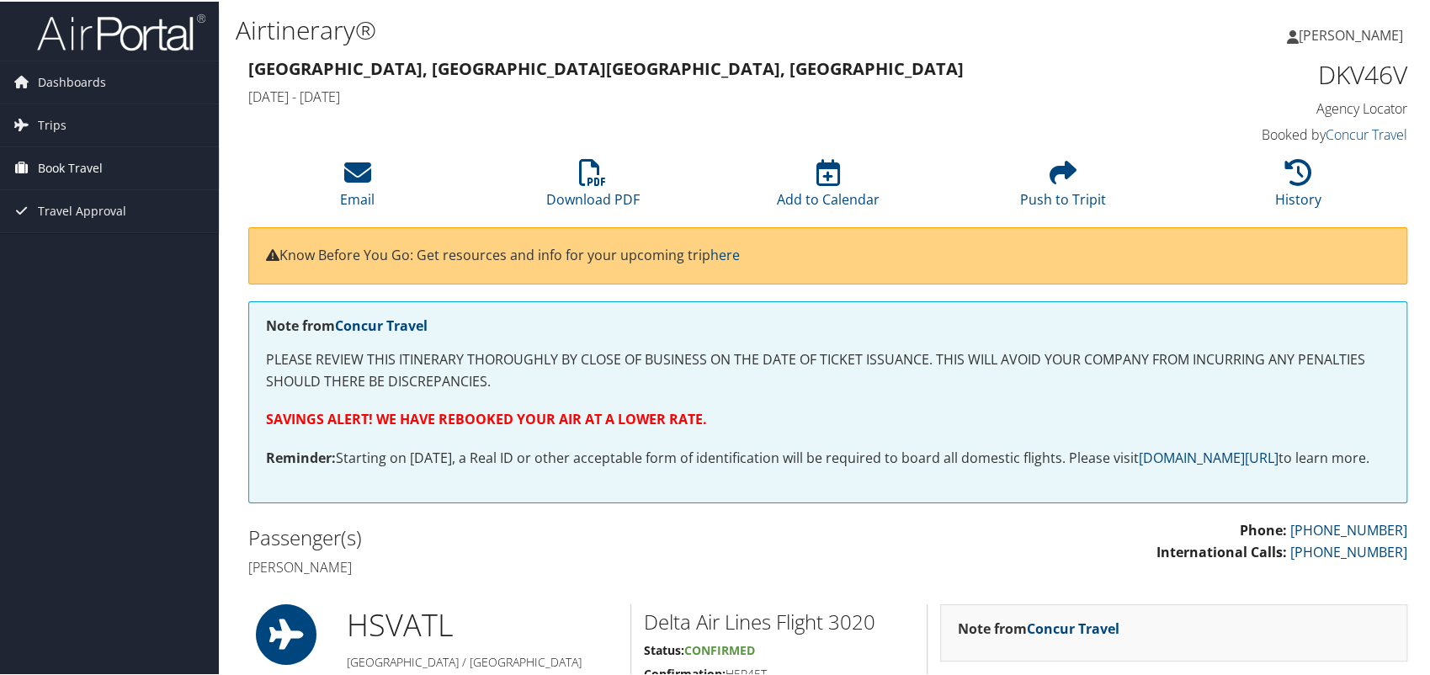
click at [106, 160] on link "Book Travel" at bounding box center [109, 167] width 219 height 42
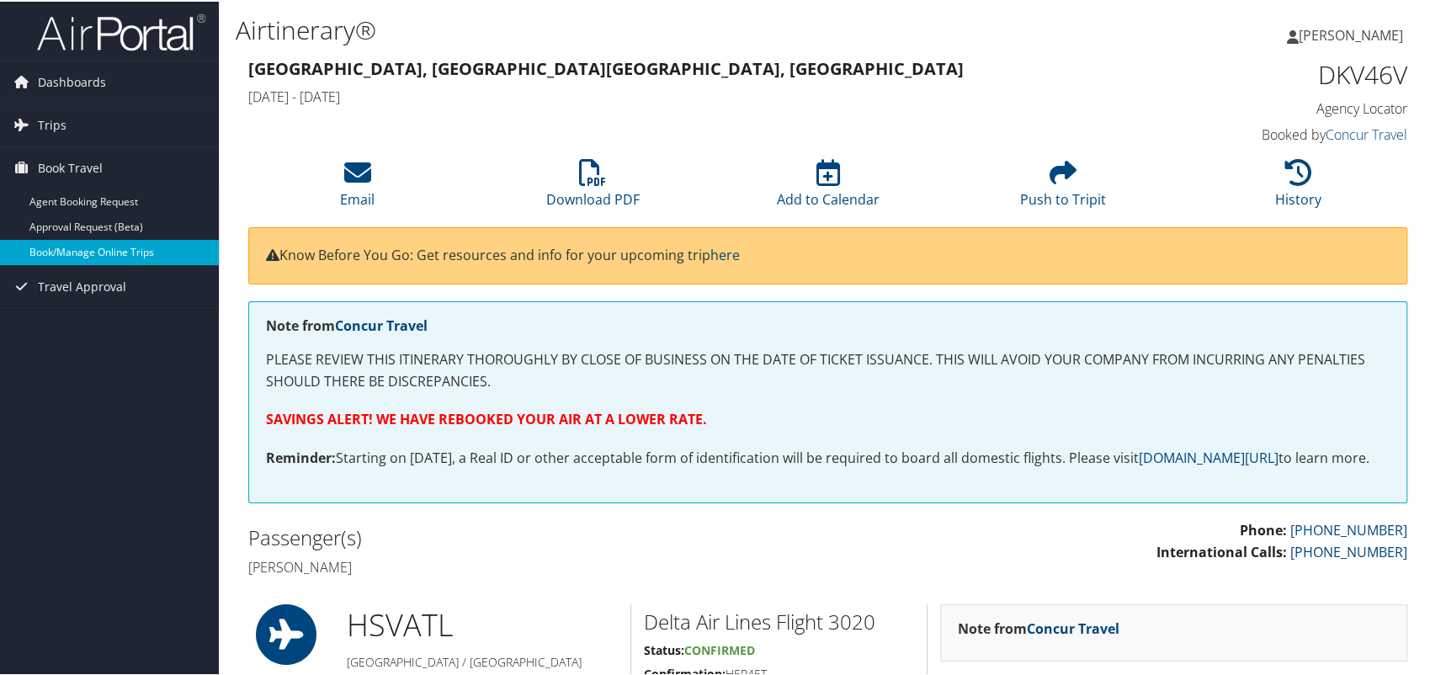
click at [117, 249] on link "Book/Manage Online Trips" at bounding box center [109, 250] width 219 height 25
